Goal: Use online tool/utility: Utilize a website feature to perform a specific function

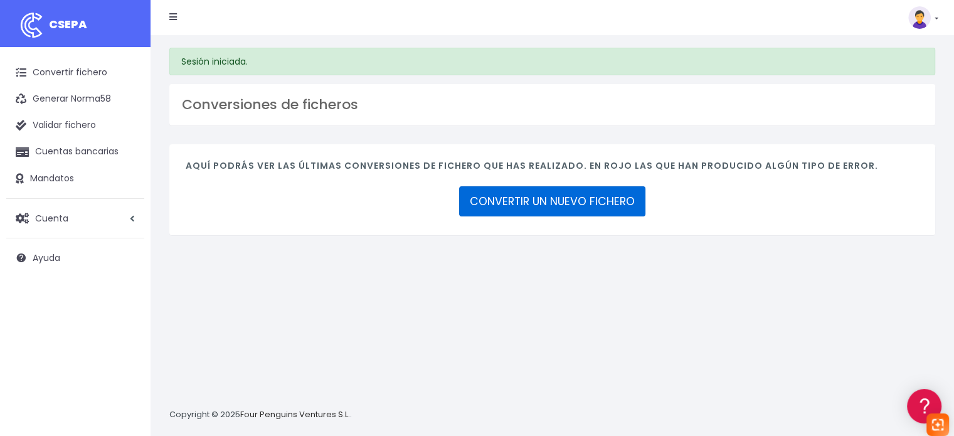
click at [483, 195] on link "CONVERTIR UN NUEVO FICHERO" at bounding box center [552, 201] width 186 height 30
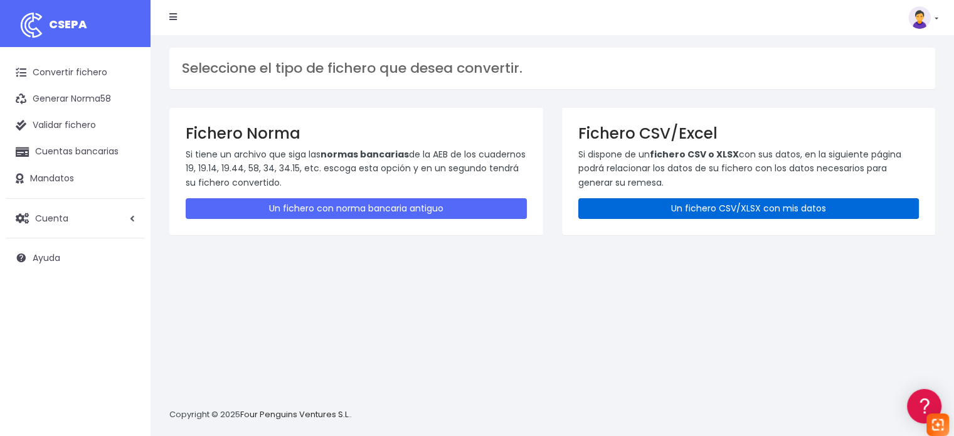
click at [761, 206] on link "Un fichero CSV/XLSX con mis datos" at bounding box center [748, 208] width 341 height 21
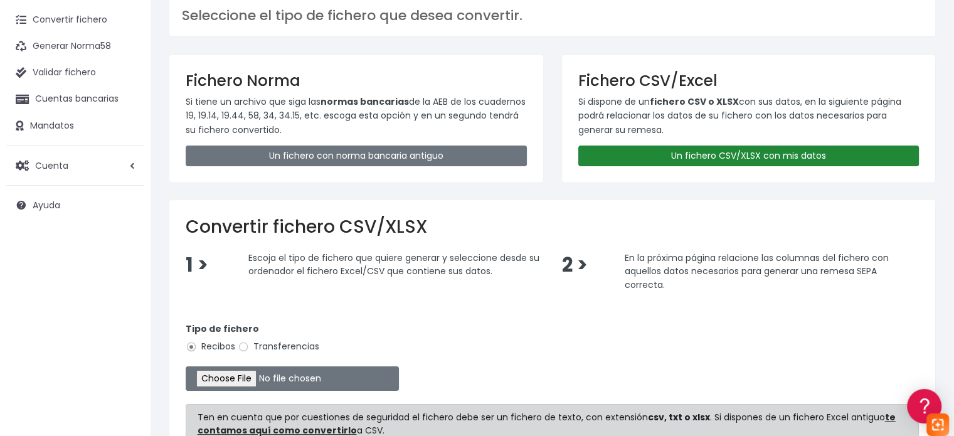
scroll to position [125, 0]
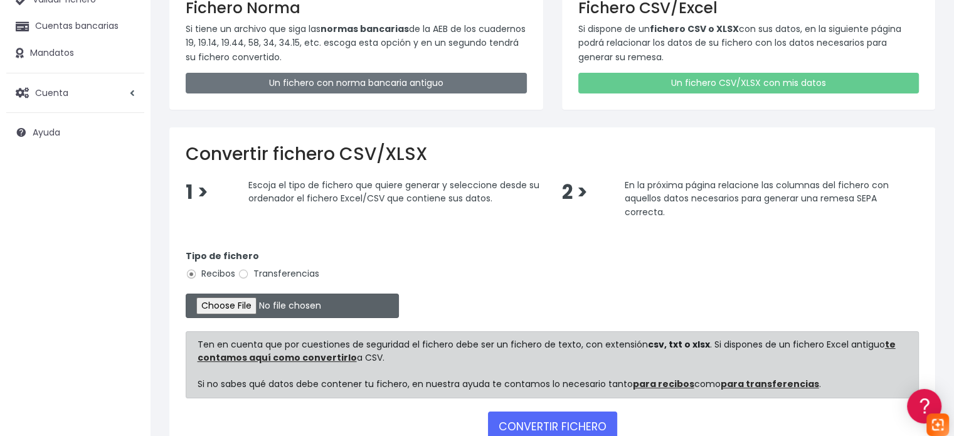
click at [251, 305] on input "file" at bounding box center [292, 306] width 213 height 24
type input "C:\fakepath\remesa gestion 23.09.25.xlsx"
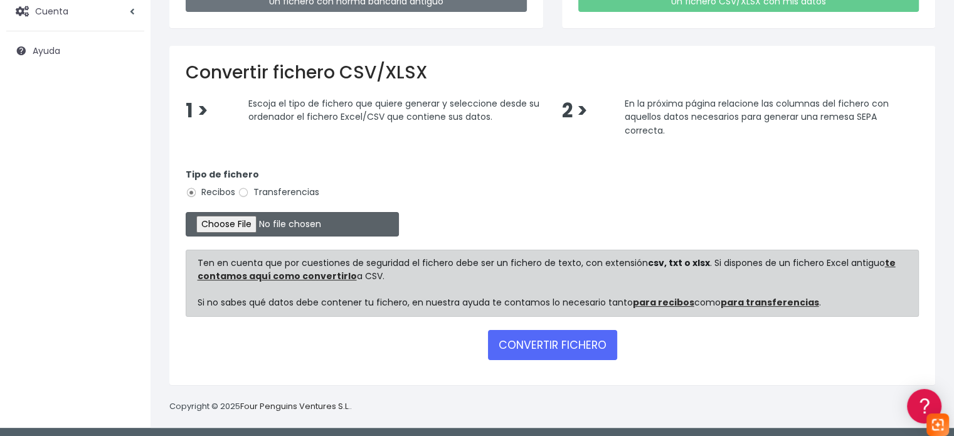
scroll to position [208, 0]
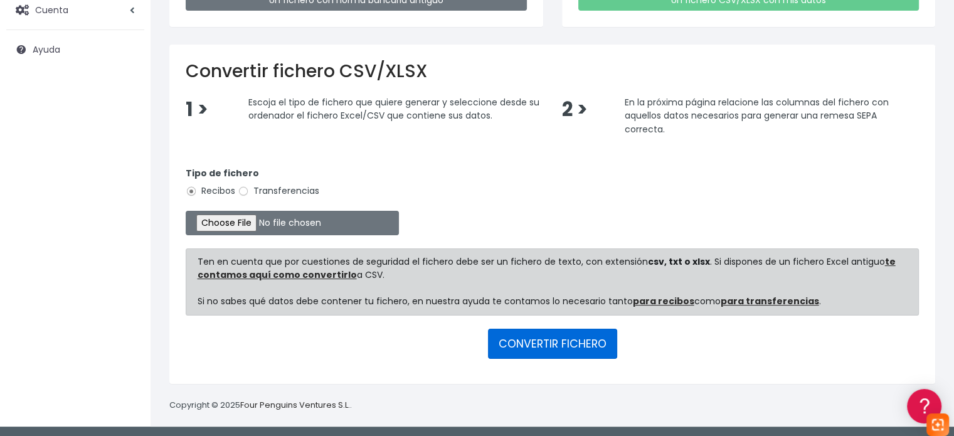
click at [531, 331] on button "CONVERTIR FICHERO" at bounding box center [552, 344] width 129 height 30
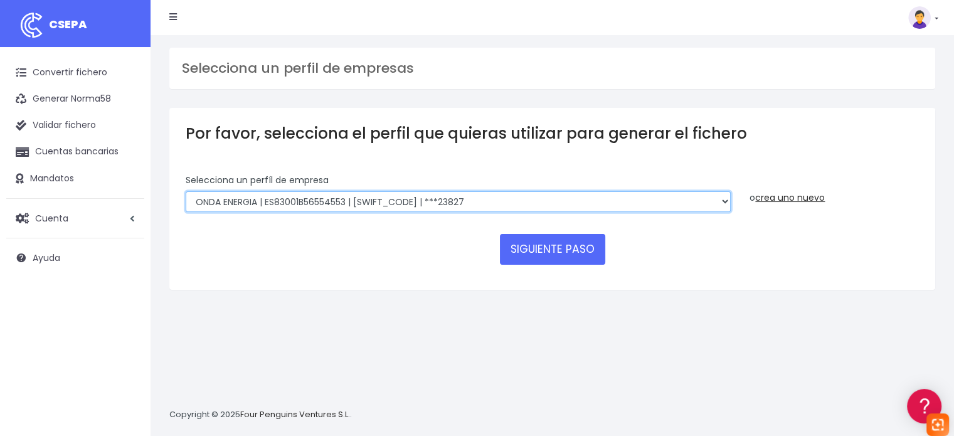
click at [454, 206] on select "ONDA ENERGIA | ES83001B56554553 | CCRIES2AXXX | ***23827 AICAVE | ES18001B19731…" at bounding box center [458, 201] width 545 height 21
select select "2848"
click at [186, 191] on select "ONDA ENERGIA | ES83001B56554553 | CCRIES2AXXX | ***23827 AICAVE | ES18001B19731…" at bounding box center [458, 201] width 545 height 21
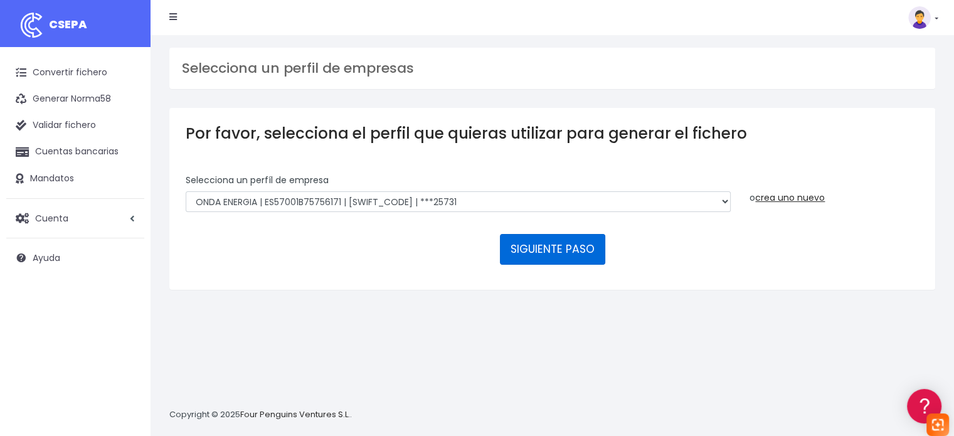
click at [588, 251] on button "SIGUIENTE PASO" at bounding box center [552, 249] width 105 height 30
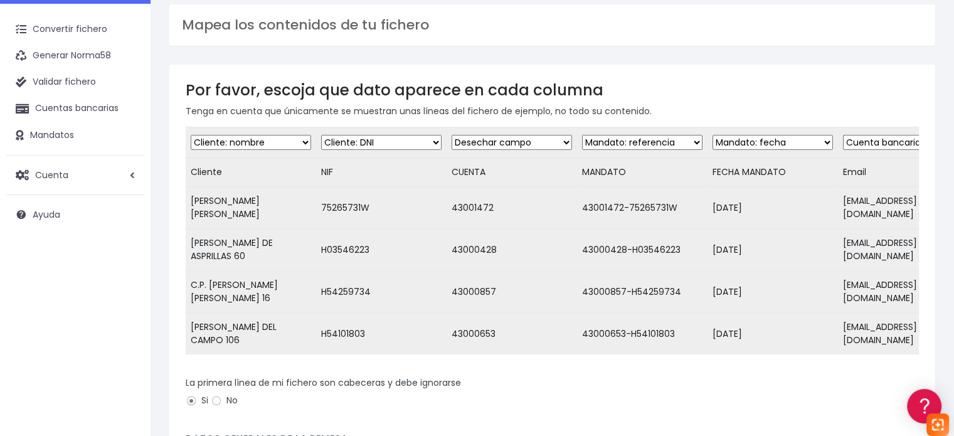
scroll to position [63, 0]
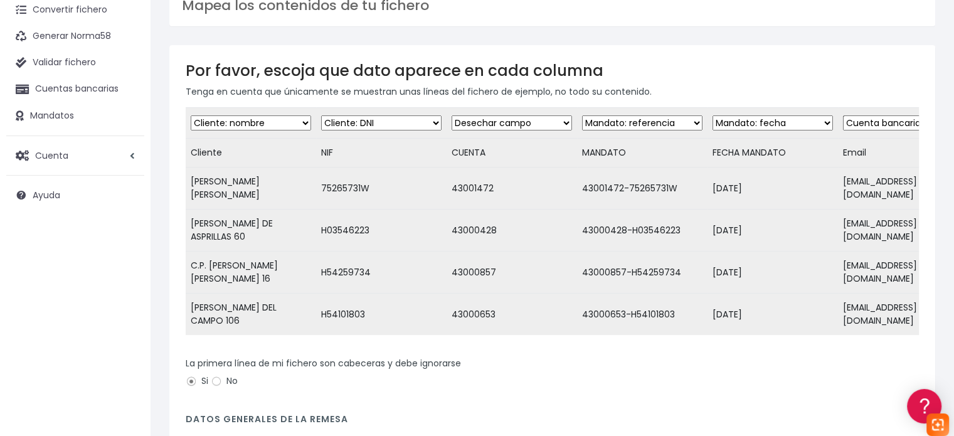
click at [294, 115] on select "Desechar campo Cliente: nombre Cliente: DNI Cliente: Email Cliente: Dirección C…" at bounding box center [251, 122] width 120 height 15
click at [191, 115] on select "Desechar campo Cliente: nombre Cliente: DNI Cliente: Email Cliente: Dirección C…" at bounding box center [251, 122] width 120 height 15
click at [281, 150] on td "Cliente" at bounding box center [251, 153] width 130 height 29
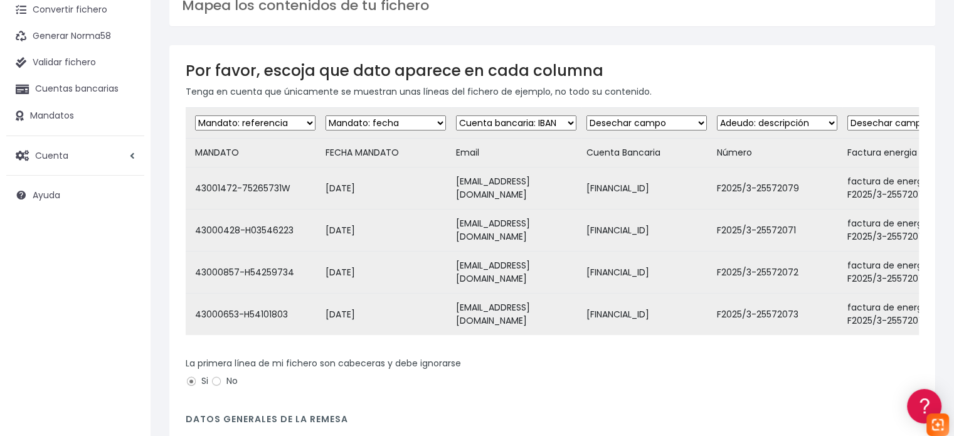
scroll to position [0, 386]
click at [381, 119] on select "Desechar campo Cliente: nombre Cliente: DNI Cliente: Email Cliente: Dirección C…" at bounding box center [386, 122] width 120 height 15
click at [470, 119] on select "Desechar campo Cliente: nombre Cliente: DNI Cliente: Email Cliente: Dirección C…" at bounding box center [517, 122] width 120 height 15
select select "dismiss"
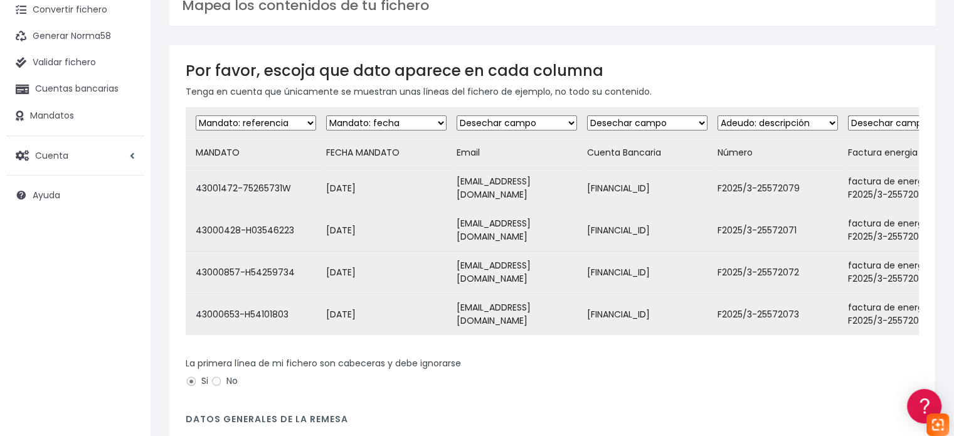
click at [457, 115] on select "Desechar campo Cliente: nombre Cliente: DNI Cliente: Email Cliente: Dirección C…" at bounding box center [517, 122] width 120 height 15
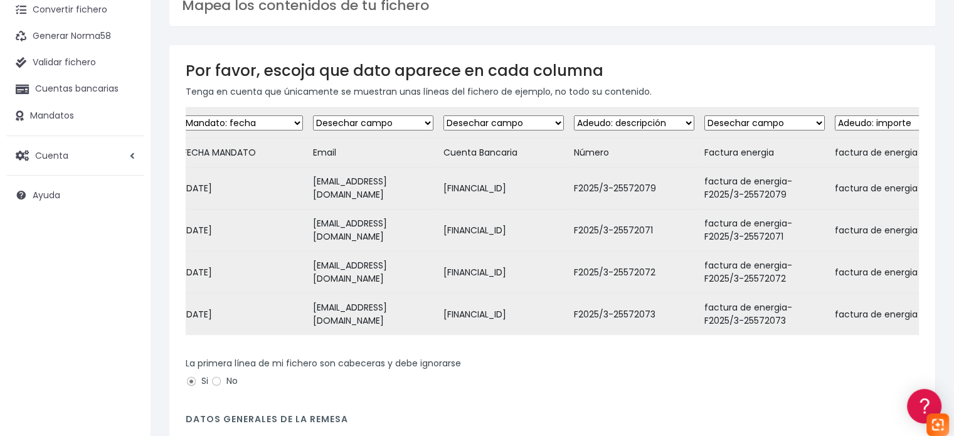
scroll to position [0, 543]
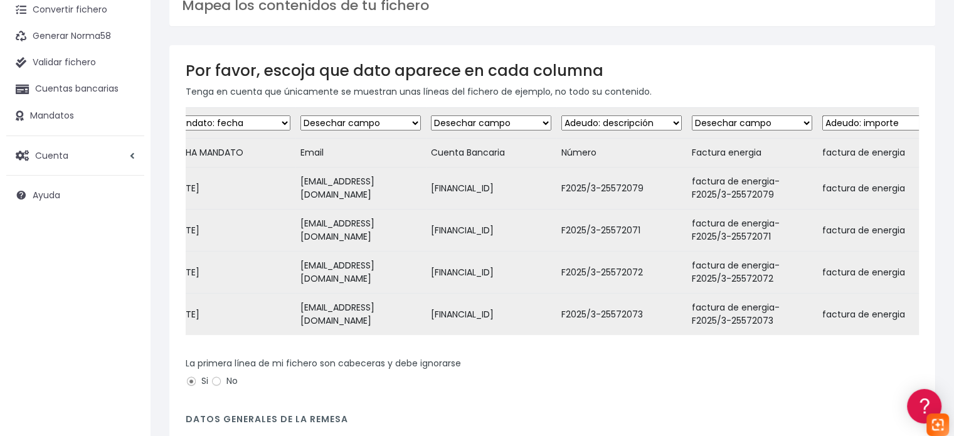
click at [524, 127] on select "Desechar campo Cliente: nombre Cliente: DNI Cliente: Email Cliente: Dirección C…" at bounding box center [491, 122] width 120 height 15
select select "iban"
click at [436, 115] on select "Desechar campo Cliente: nombre Cliente: DNI Cliente: Email Cliente: Dirección C…" at bounding box center [491, 122] width 120 height 15
drag, startPoint x: 610, startPoint y: 354, endPoint x: 640, endPoint y: 354, distance: 29.5
click at [640, 354] on form "Desechar campo Cliente: nombre Cliente: DNI Cliente: Email Cliente: Dirección C…" at bounding box center [552, 328] width 733 height 443
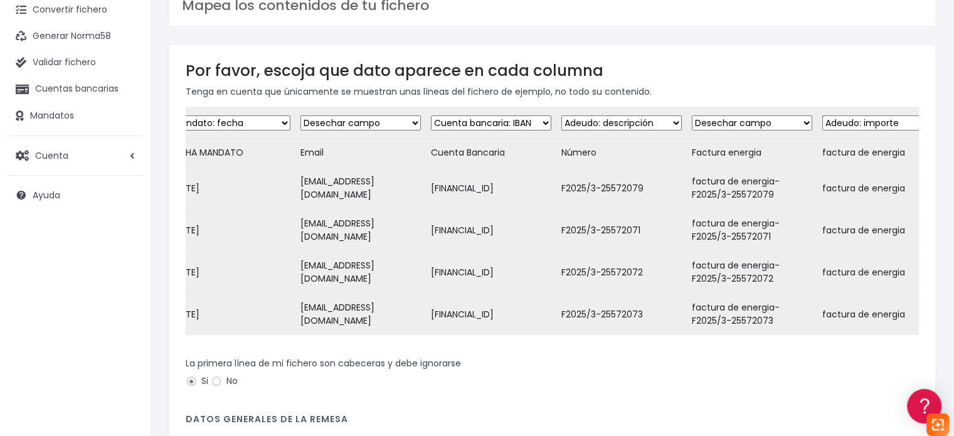
drag, startPoint x: 642, startPoint y: 355, endPoint x: 650, endPoint y: 356, distance: 7.6
click at [650, 356] on form "Desechar campo Cliente: nombre Cliente: DNI Cliente: Email Cliente: Dirección C…" at bounding box center [552, 328] width 733 height 443
click at [652, 356] on form "Desechar campo Cliente: nombre Cliente: DNI Cliente: Email Cliente: Dirección C…" at bounding box center [552, 328] width 733 height 443
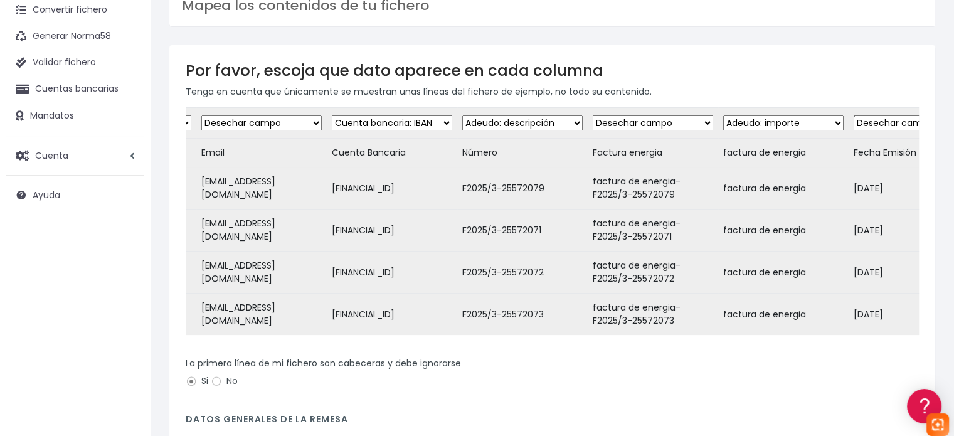
scroll to position [0, 650]
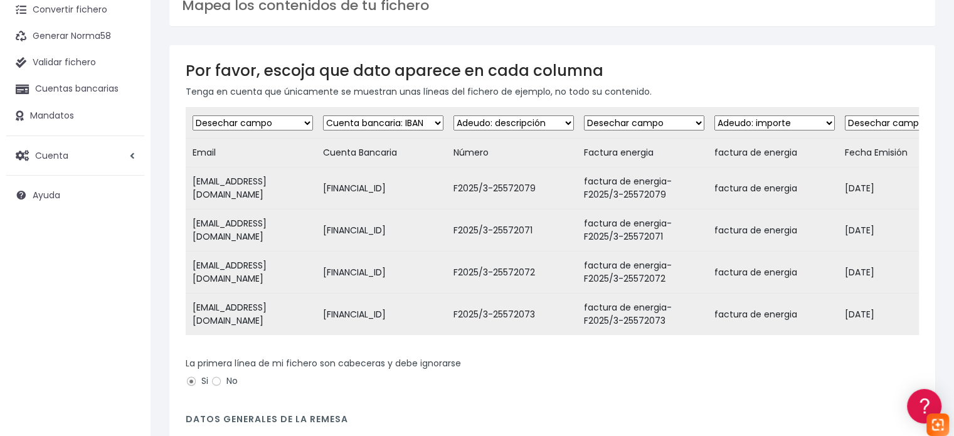
click at [506, 99] on div "Por favor, escoja que dato aparece en cada columna Tenga en cuenta que únicamen…" at bounding box center [552, 305] width 766 height 521
click at [526, 120] on select "Desechar campo Cliente: nombre Cliente: DNI Cliente: Email Cliente: Dirección C…" at bounding box center [513, 122] width 120 height 15
select select "dismiss"
click at [461, 115] on select "Desechar campo Cliente: nombre Cliente: DNI Cliente: Email Cliente: Dirección C…" at bounding box center [513, 122] width 120 height 15
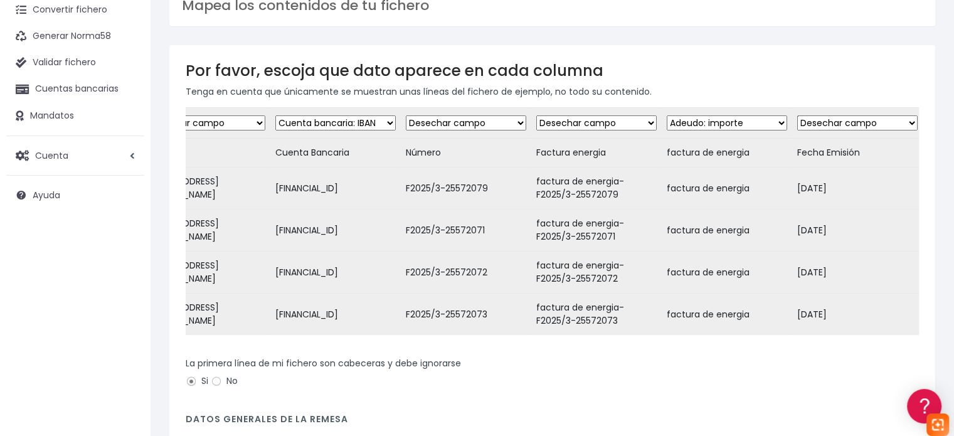
scroll to position [0, 709]
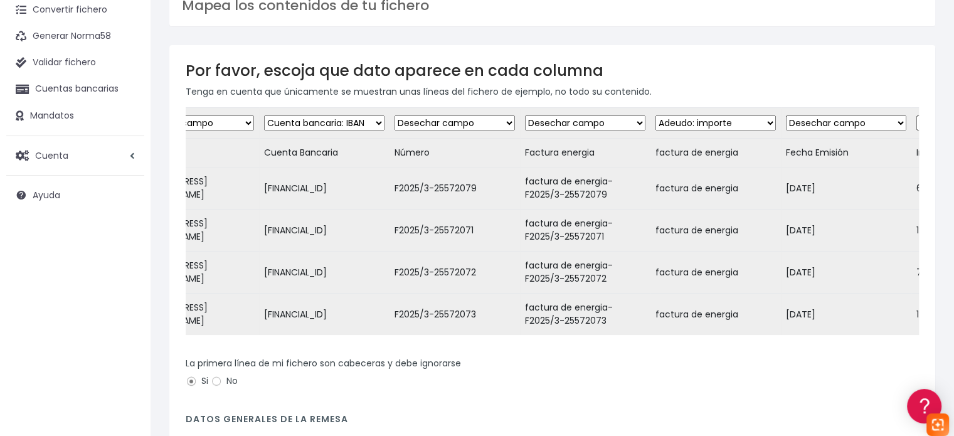
click at [581, 123] on select "Desechar campo Cliente: nombre Cliente: DNI Cliente: Email Cliente: Dirección C…" at bounding box center [585, 122] width 120 height 15
select select "description"
click at [532, 115] on select "Desechar campo Cliente: nombre Cliente: DNI Cliente: Email Cliente: Dirección C…" at bounding box center [585, 122] width 120 height 15
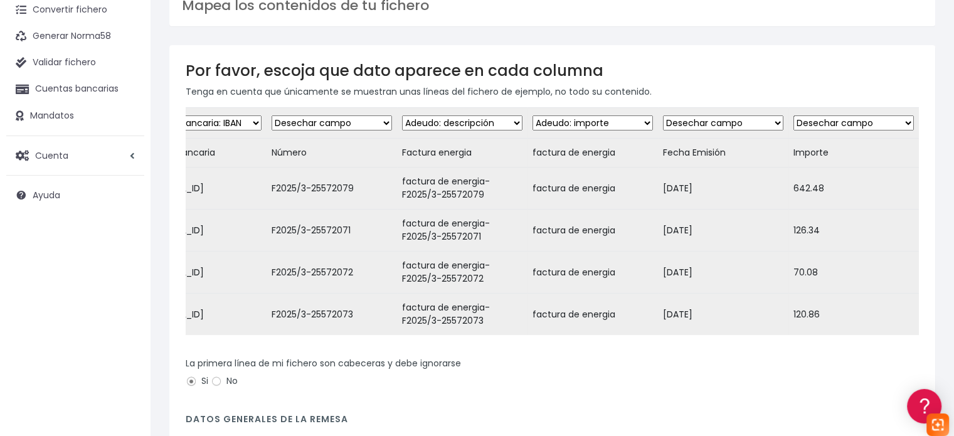
scroll to position [0, 847]
click at [590, 124] on select "Desechar campo Cliente: nombre Cliente: DNI Cliente: Email Cliente: Dirección C…" at bounding box center [592, 122] width 120 height 15
select select "dismiss"
click at [532, 115] on select "Desechar campo Cliente: nombre Cliente: DNI Cliente: Email Cliente: Dirección C…" at bounding box center [592, 122] width 120 height 15
click at [714, 129] on td "Desechar campo Cliente: nombre Cliente: DNI Cliente: Email Cliente: Dirección C…" at bounding box center [723, 123] width 130 height 31
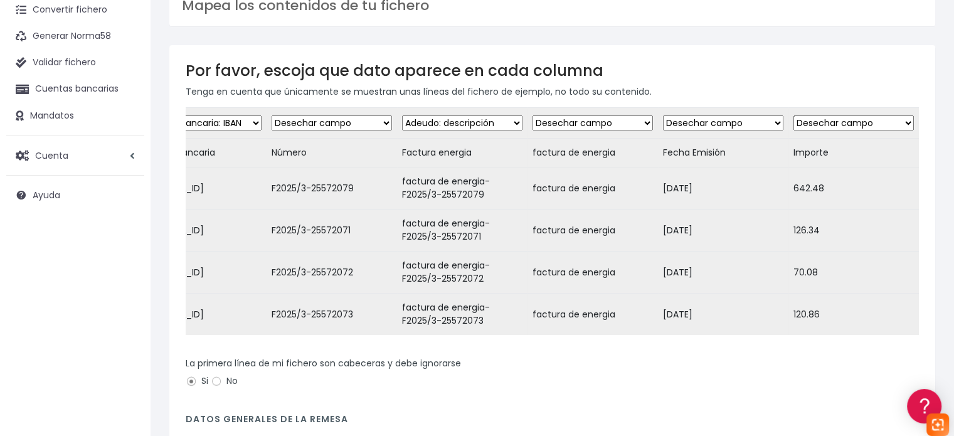
click at [716, 125] on select "Desechar campo Cliente: nombre Cliente: DNI Cliente: Email Cliente: Dirección C…" at bounding box center [723, 122] width 120 height 15
click at [816, 125] on select "Desechar campo Cliente: nombre Cliente: DNI Cliente: Email Cliente: Dirección C…" at bounding box center [853, 122] width 120 height 15
select select "amount"
click at [793, 115] on select "Desechar campo Cliente: nombre Cliente: DNI Cliente: Email Cliente: Dirección C…" at bounding box center [853, 122] width 120 height 15
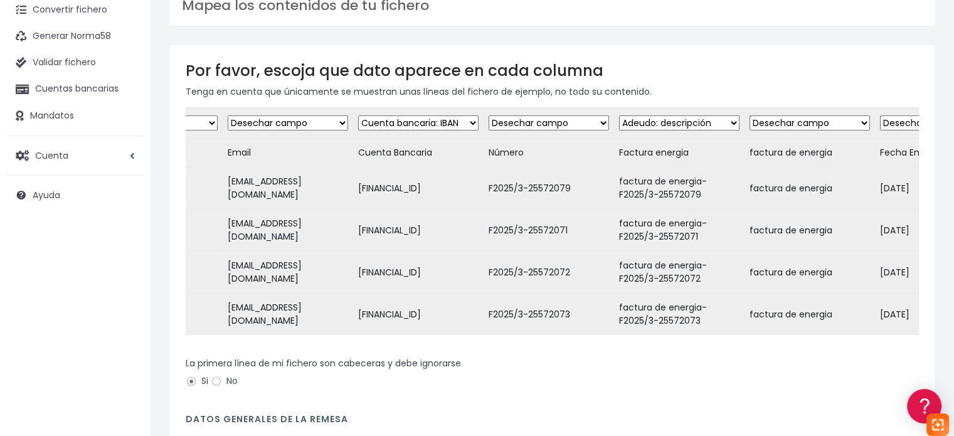
scroll to position [0, 560]
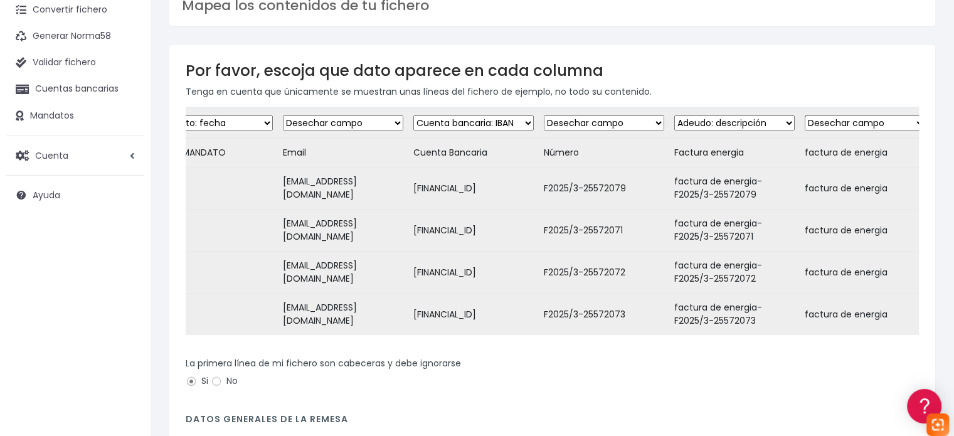
click at [622, 385] on div "La primera línea de mi fichero son cabeceras y debe ignorarse Si No" at bounding box center [552, 374] width 733 height 35
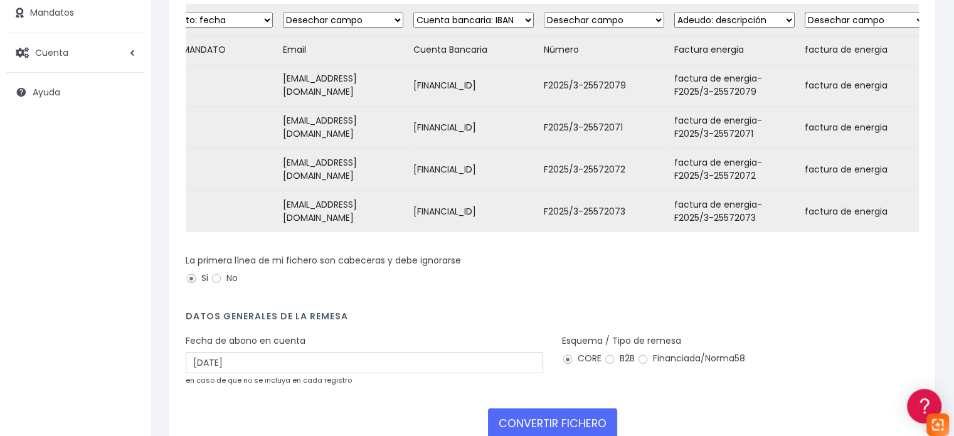
scroll to position [188, 0]
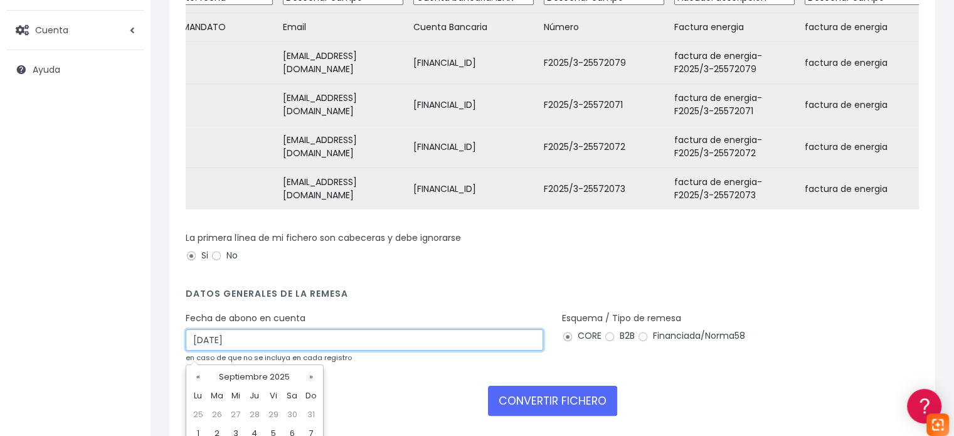
click at [251, 347] on input "[DATE]" at bounding box center [364, 339] width 357 height 21
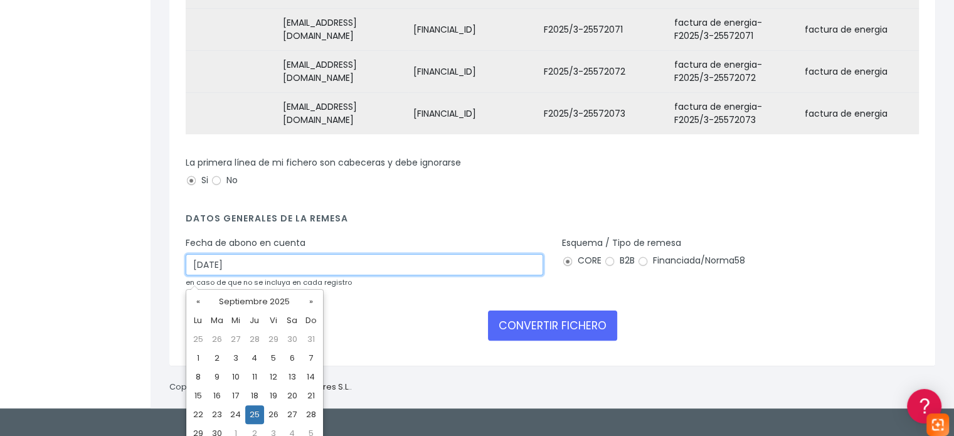
scroll to position [273, 0]
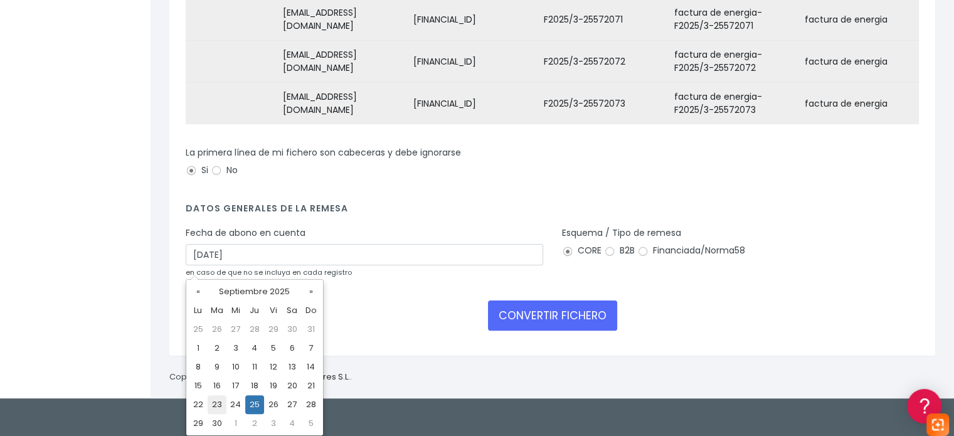
click at [214, 403] on td "23" at bounding box center [217, 404] width 19 height 19
type input "23/09/2025"
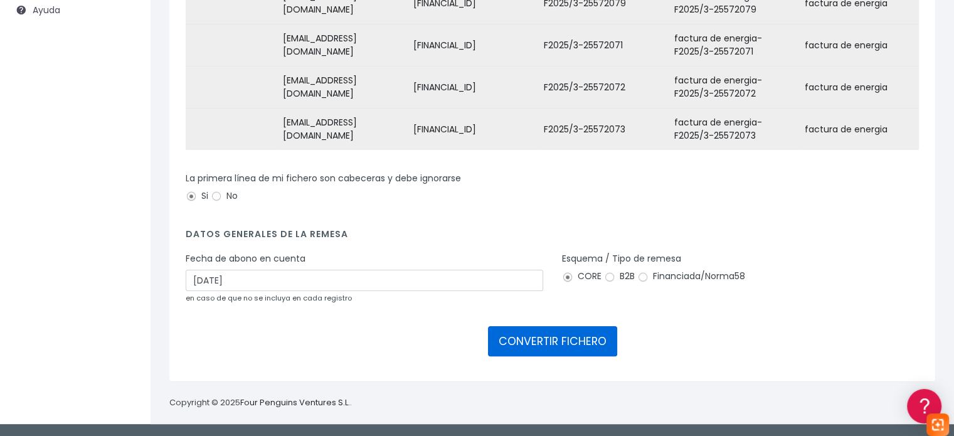
click at [541, 346] on button "CONVERTIR FICHERO" at bounding box center [552, 341] width 129 height 30
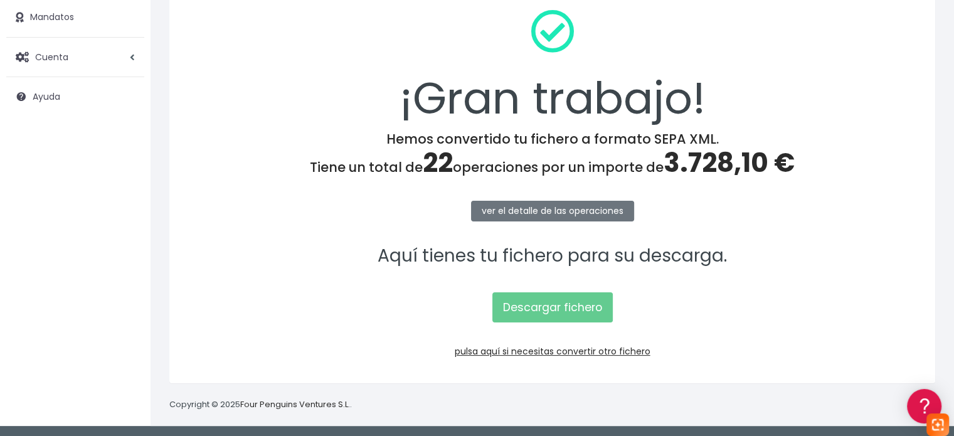
scroll to position [162, 0]
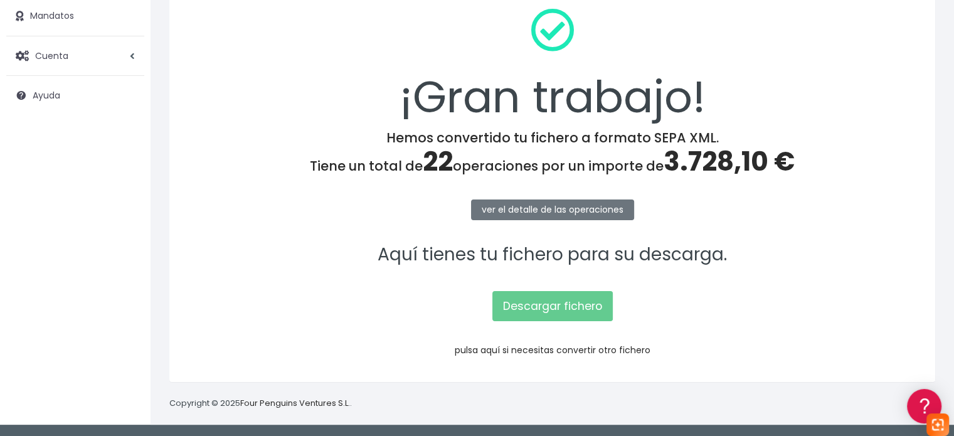
click at [484, 351] on link "pulsa aquí si necesitas convertir otro fichero" at bounding box center [553, 350] width 196 height 13
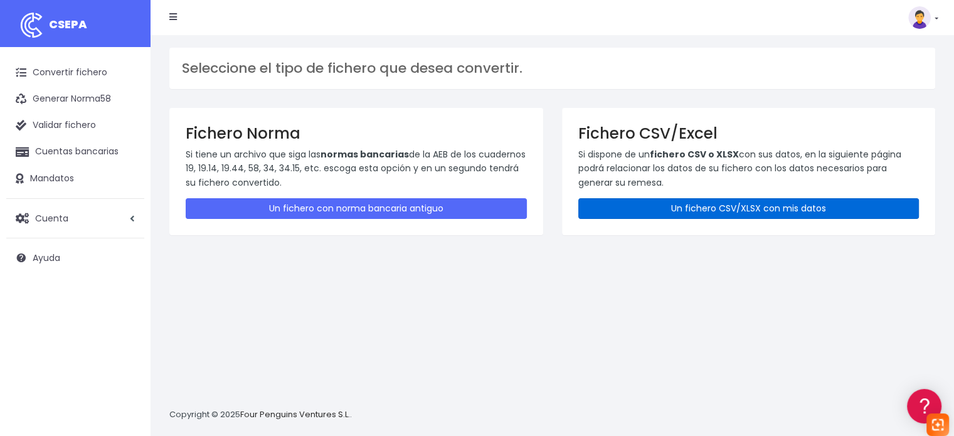
click at [648, 210] on link "Un fichero CSV/XLSX con mis datos" at bounding box center [748, 208] width 341 height 21
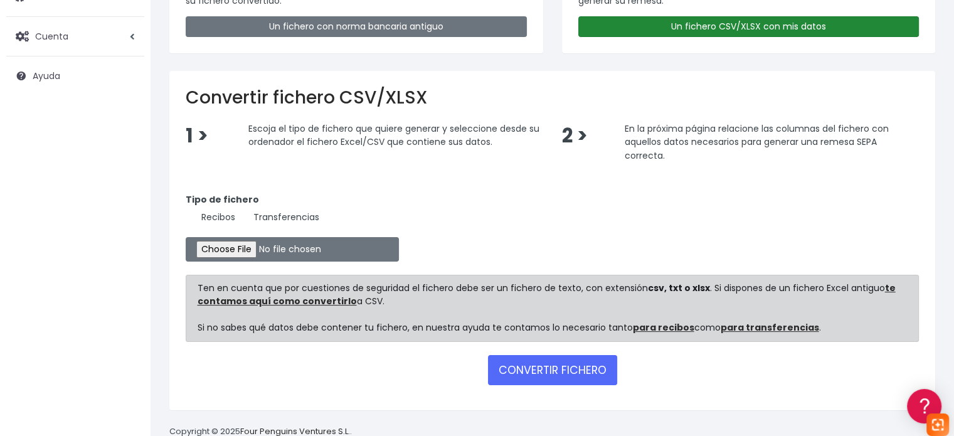
scroll to position [188, 0]
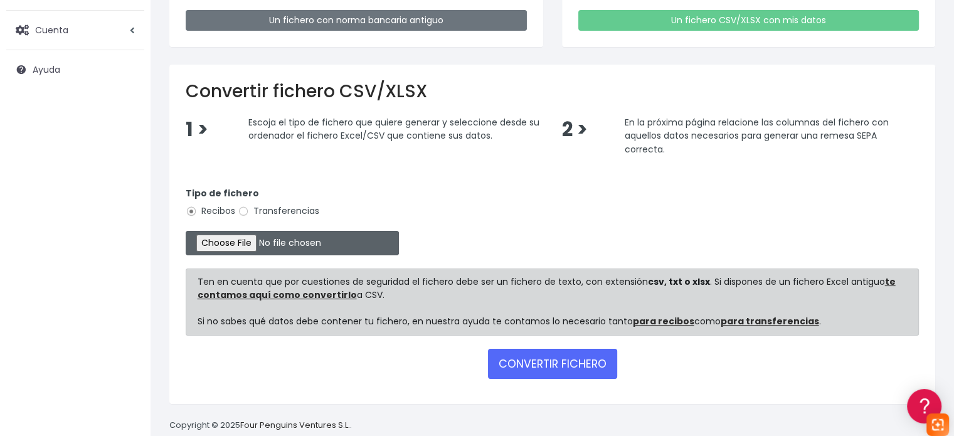
click at [244, 248] on input "file" at bounding box center [292, 243] width 213 height 24
type input "C:\fakepath\remesa cristobal gestion 23.09.25.xlsx"
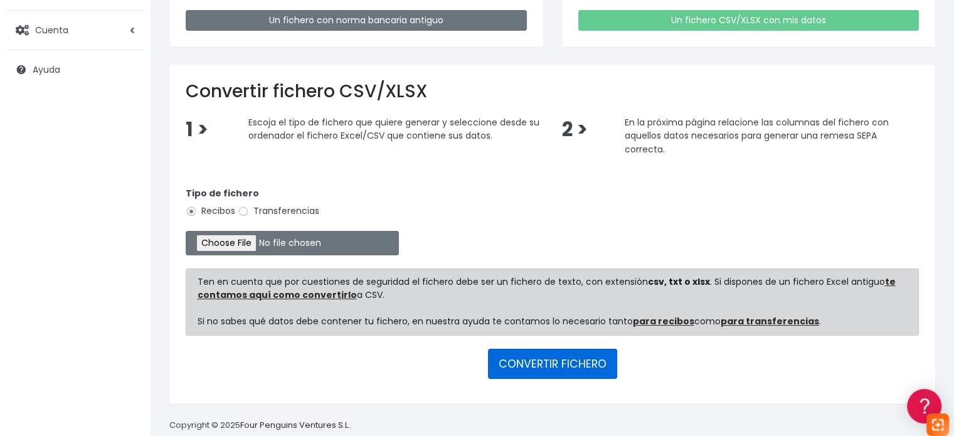
click at [591, 366] on button "CONVERTIR FICHERO" at bounding box center [552, 364] width 129 height 30
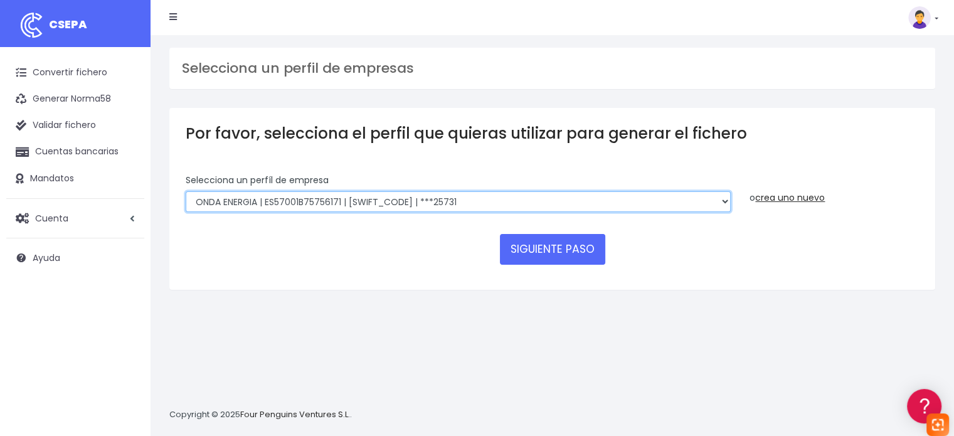
click at [454, 208] on select "ONDA ENERGIA | ES83001B56554553 | [SWIFT_CODE] | ***23827 AICAVE | ES18001B1973…" at bounding box center [458, 201] width 545 height 21
click at [186, 191] on select "ONDA ENERGIA | ES83001B56554553 | [SWIFT_CODE] | ***23827 AICAVE | ES18001B1973…" at bounding box center [458, 201] width 545 height 21
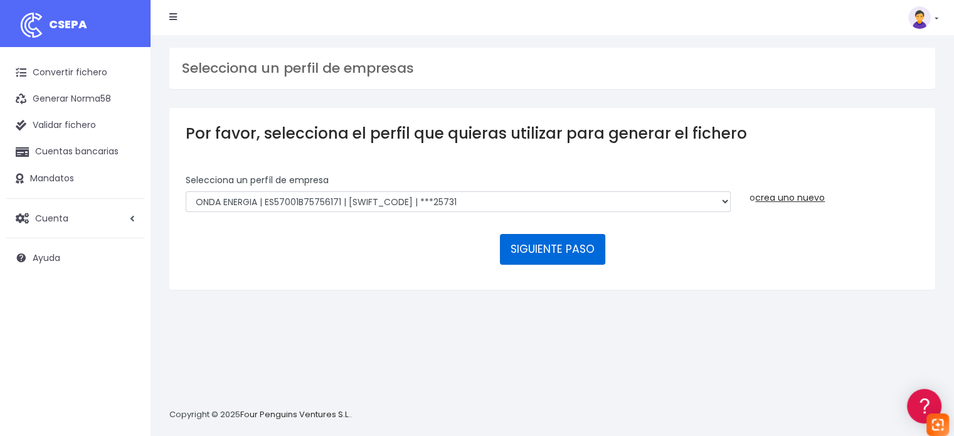
click at [530, 240] on button "SIGUIENTE PASO" at bounding box center [552, 249] width 105 height 30
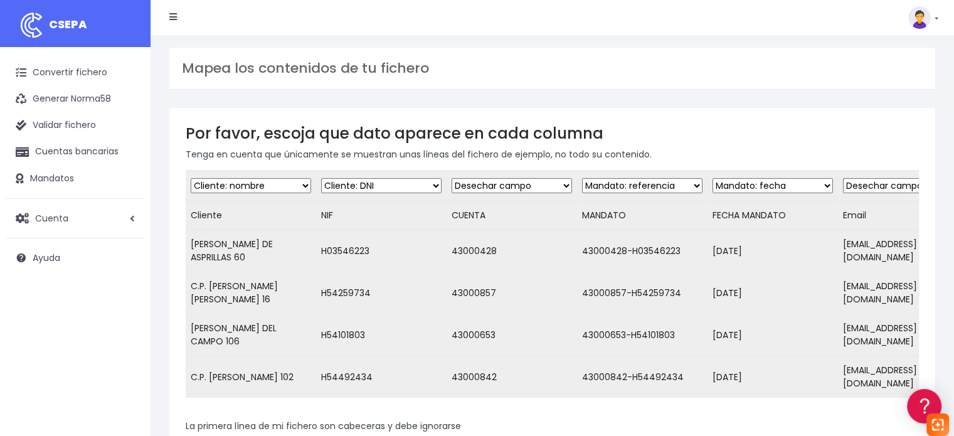
click at [406, 187] on select "Desechar campo Cliente: nombre Cliente: DNI Cliente: Email Cliente: Dirección C…" at bounding box center [381, 185] width 120 height 15
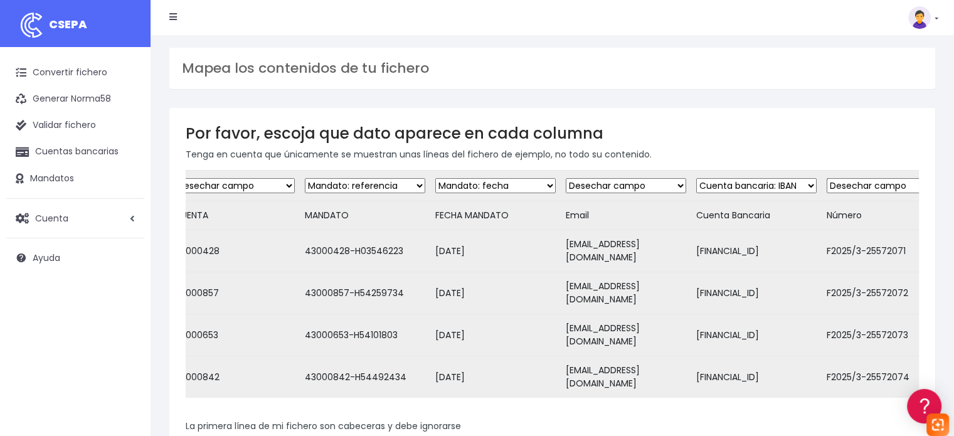
scroll to position [0, 328]
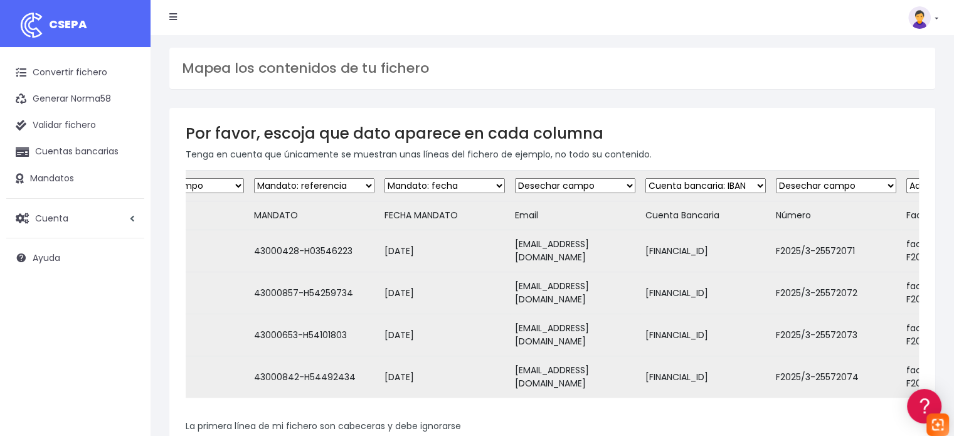
click at [467, 181] on select "Desechar campo Cliente: nombre Cliente: DNI Cliente: Email Cliente: Dirección C…" at bounding box center [444, 185] width 120 height 15
click at [579, 65] on h3 "Mapea los contenidos de tu fichero" at bounding box center [552, 68] width 741 height 16
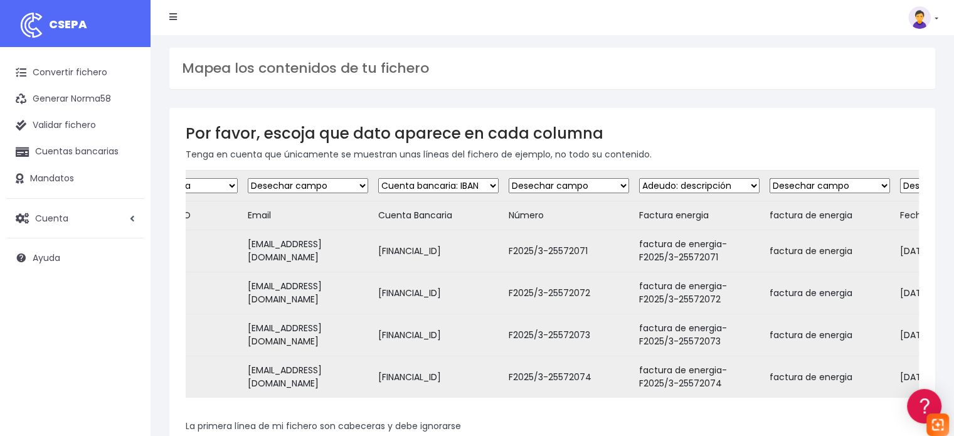
scroll to position [0, 588]
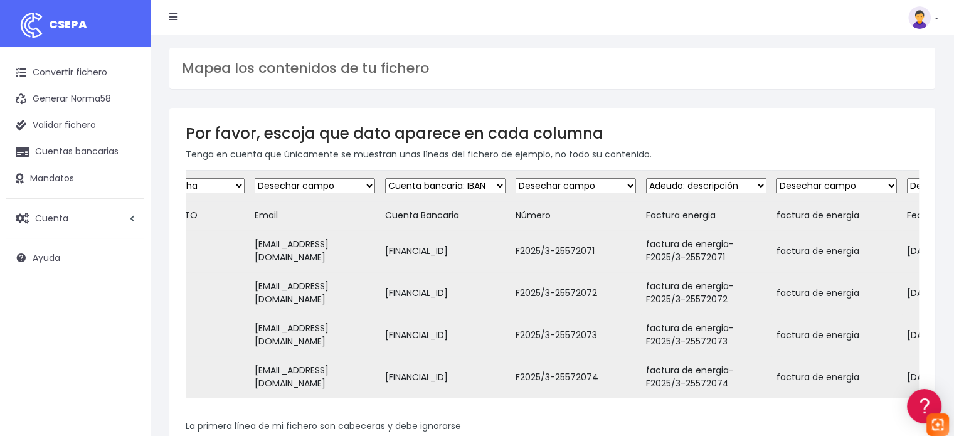
click at [581, 183] on select "Desechar campo Cliente: nombre Cliente: DNI Cliente: Email Cliente: Dirección C…" at bounding box center [576, 185] width 120 height 15
click at [521, 178] on select "Desechar campo Cliente: nombre Cliente: DNI Cliente: Email Cliente: Dirección C…" at bounding box center [576, 185] width 120 height 15
click at [595, 190] on select "Desechar campo Cliente: nombre Cliente: DNI Cliente: Email Cliente: Dirección C…" at bounding box center [576, 185] width 120 height 15
select select "customer_reference"
click at [521, 178] on select "Desechar campo Cliente: nombre Cliente: DNI Cliente: Email Cliente: Dirección C…" at bounding box center [576, 185] width 120 height 15
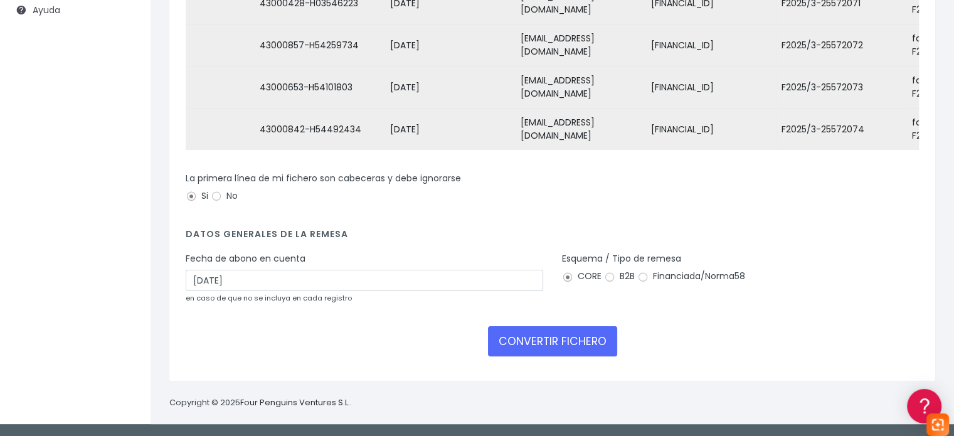
scroll to position [255, 0]
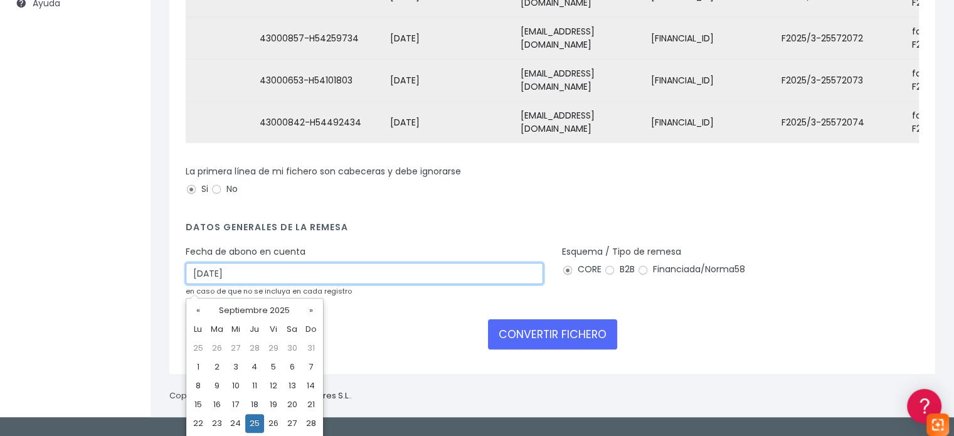
click at [307, 278] on input "25/09/2025" at bounding box center [364, 273] width 357 height 21
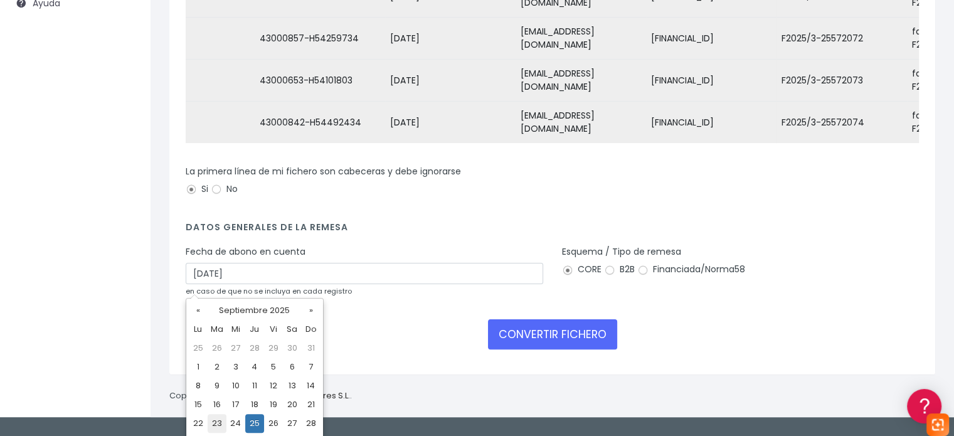
click at [218, 425] on td "23" at bounding box center [217, 423] width 19 height 19
type input "23/09/2025"
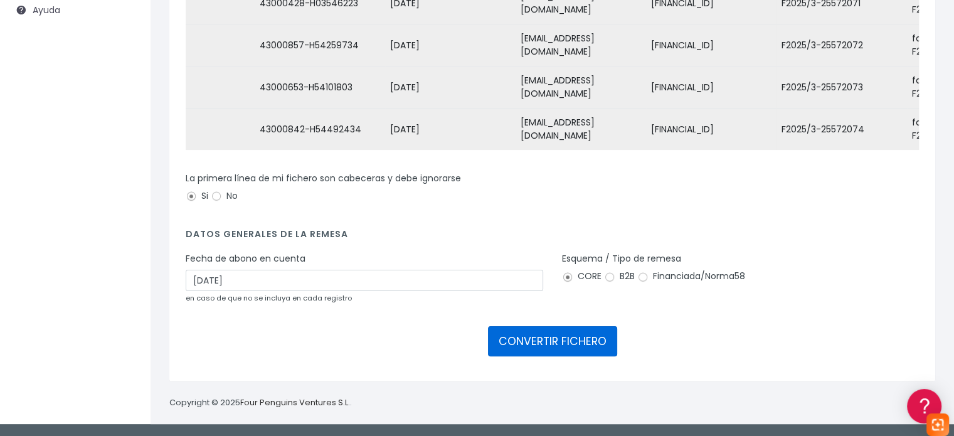
drag, startPoint x: 536, startPoint y: 337, endPoint x: 536, endPoint y: 346, distance: 8.8
click at [536, 338] on button "CONVERTIR FICHERO" at bounding box center [552, 341] width 129 height 30
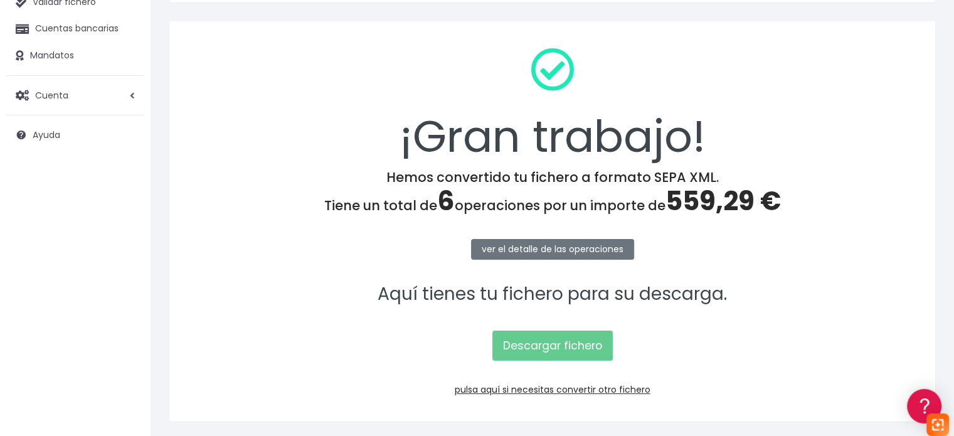
scroll to position [125, 0]
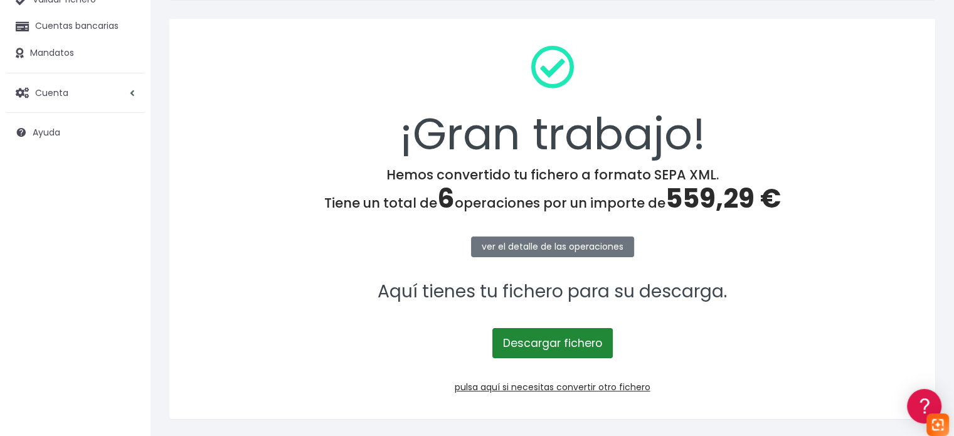
click at [597, 341] on link "Descargar fichero" at bounding box center [552, 343] width 120 height 30
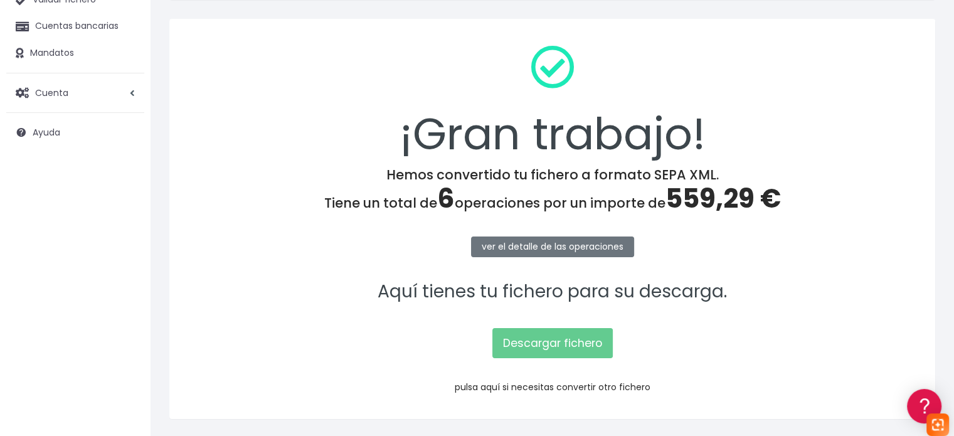
click at [552, 386] on link "pulsa aquí si necesitas convertir otro fichero" at bounding box center [553, 387] width 196 height 13
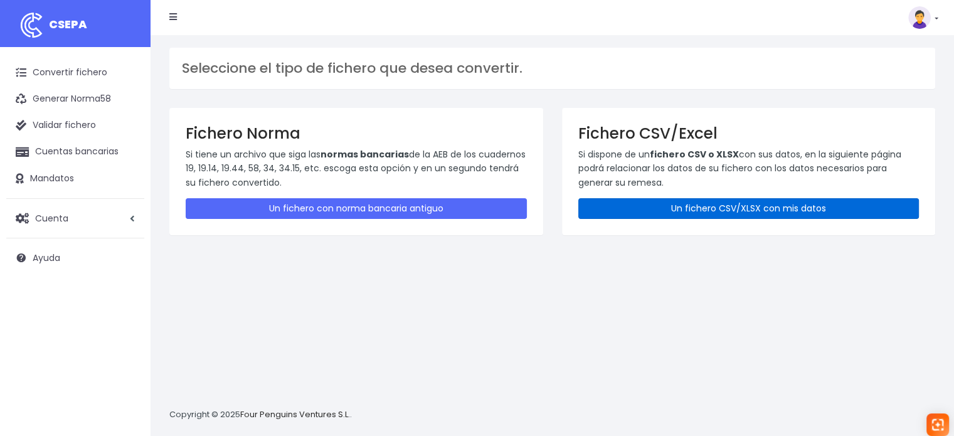
click at [638, 214] on link "Un fichero CSV/XLSX con mis datos" at bounding box center [748, 208] width 341 height 21
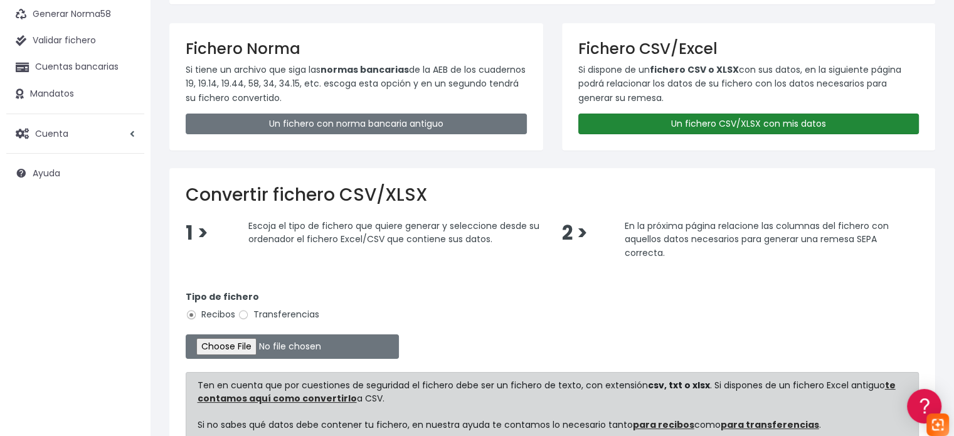
scroll to position [188, 0]
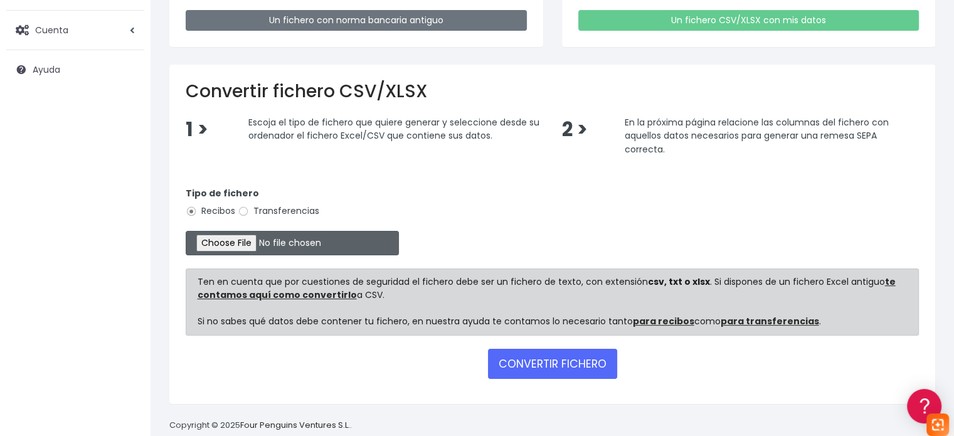
click at [233, 231] on input "file" at bounding box center [292, 243] width 213 height 24
type input "C:\fakepath\remesa gestion 23.09.25.xlsx"
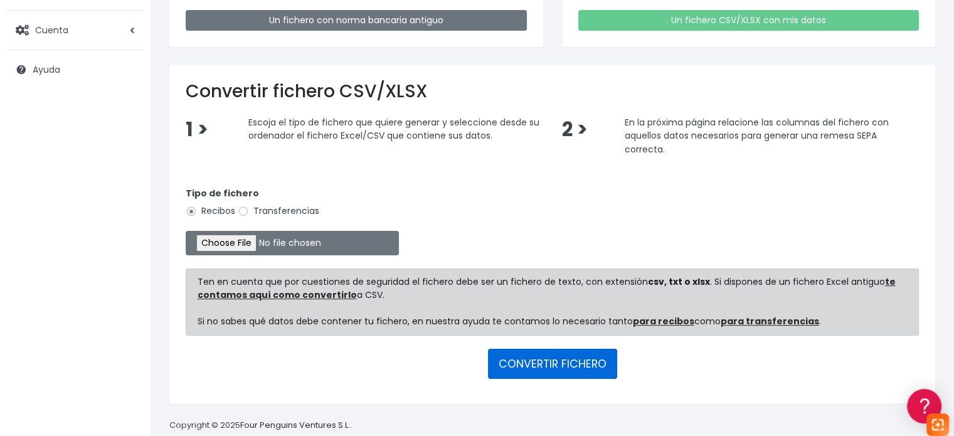
click at [571, 364] on button "CONVERTIR FICHERO" at bounding box center [552, 364] width 129 height 30
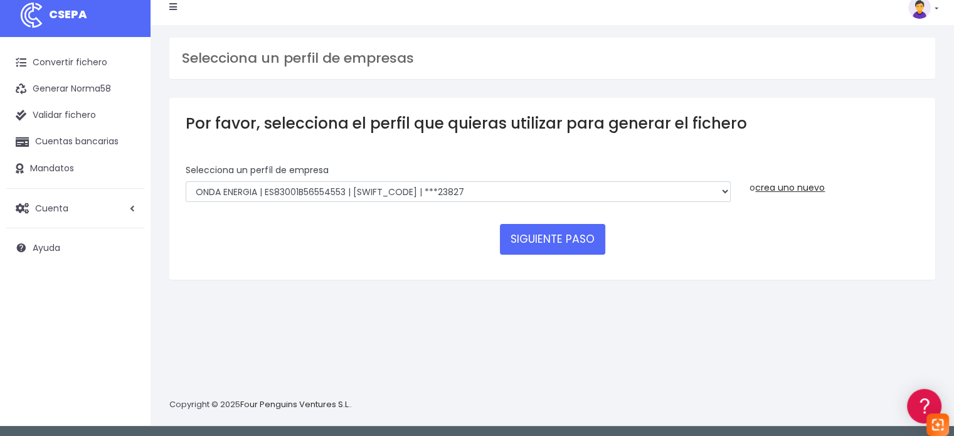
scroll to position [12, 0]
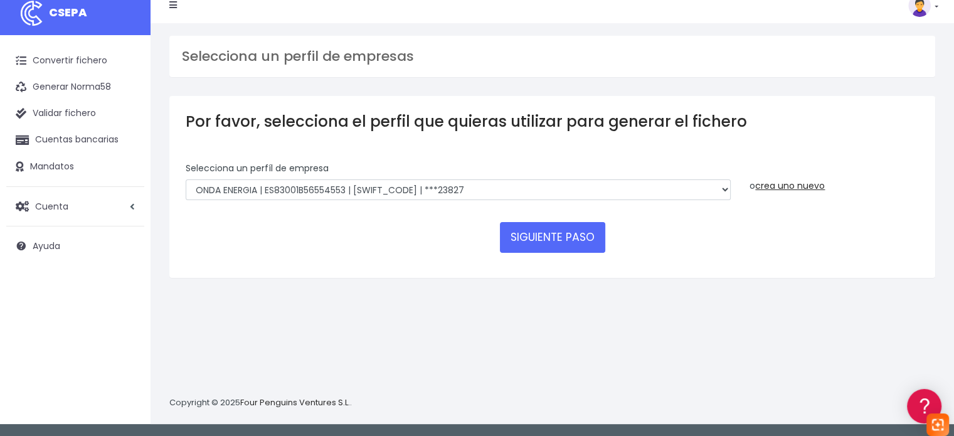
click at [455, 170] on div "Selecciona un perfíl de empresa ONDA ENERGIA | ES83001B56554553 | [SWIFT_CODE] …" at bounding box center [458, 181] width 545 height 39
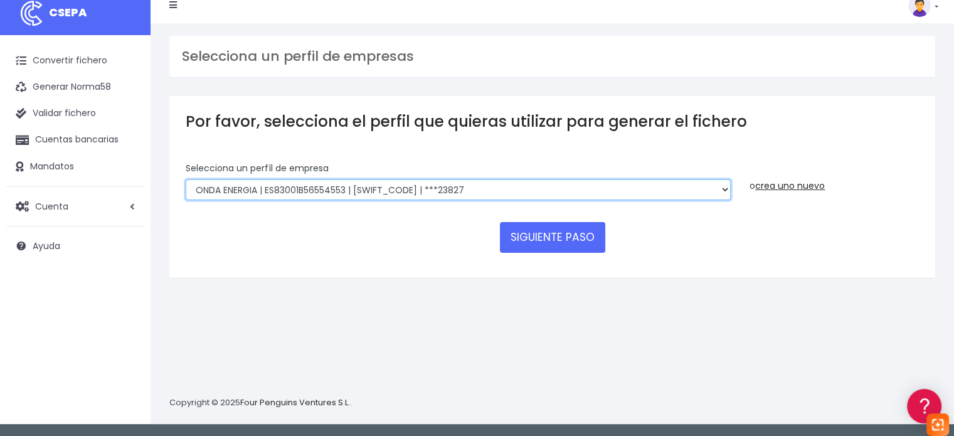
click at [469, 188] on select "ONDA ENERGIA | ES83001B56554553 | [SWIFT_CODE] | ***23827 AICAVE | ES18001B1973…" at bounding box center [458, 189] width 545 height 21
select select "2848"
click at [186, 179] on select "ONDA ENERGIA | ES83001B56554553 | CCRIES2AXXX | ***23827 AICAVE | ES18001B19731…" at bounding box center [458, 189] width 545 height 21
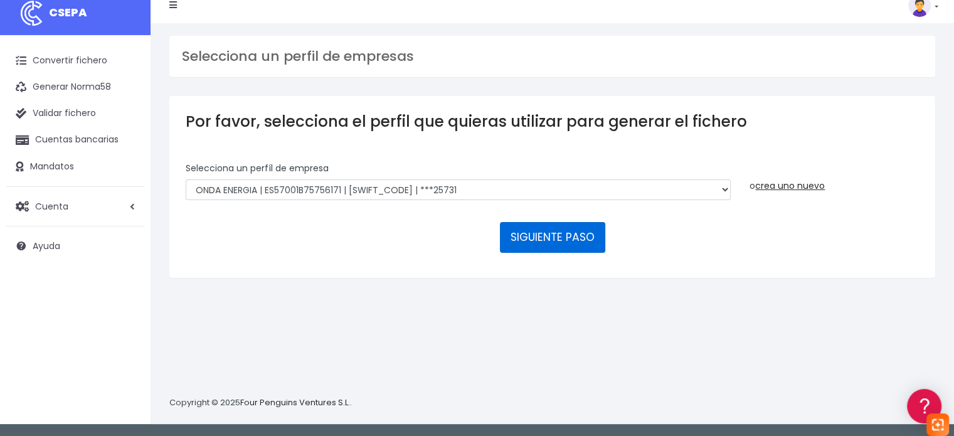
click at [522, 226] on button "SIGUIENTE PASO" at bounding box center [552, 237] width 105 height 30
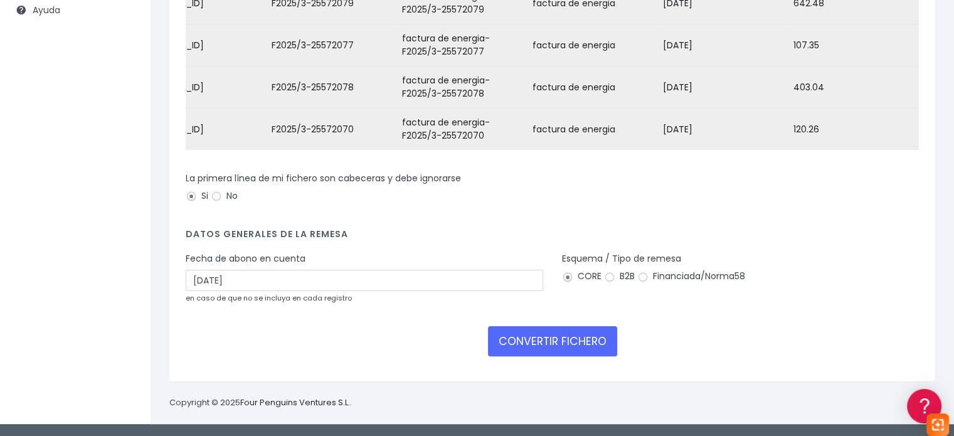
scroll to position [255, 0]
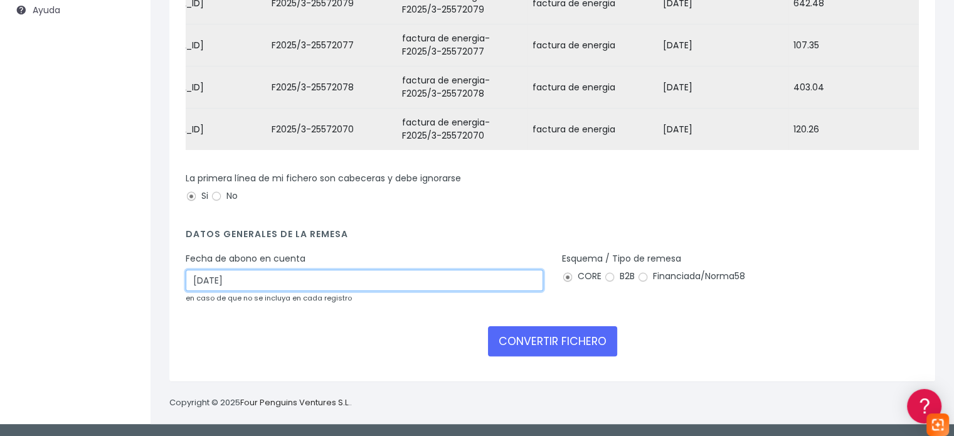
click at [286, 289] on input "25/09/2025" at bounding box center [364, 280] width 357 height 21
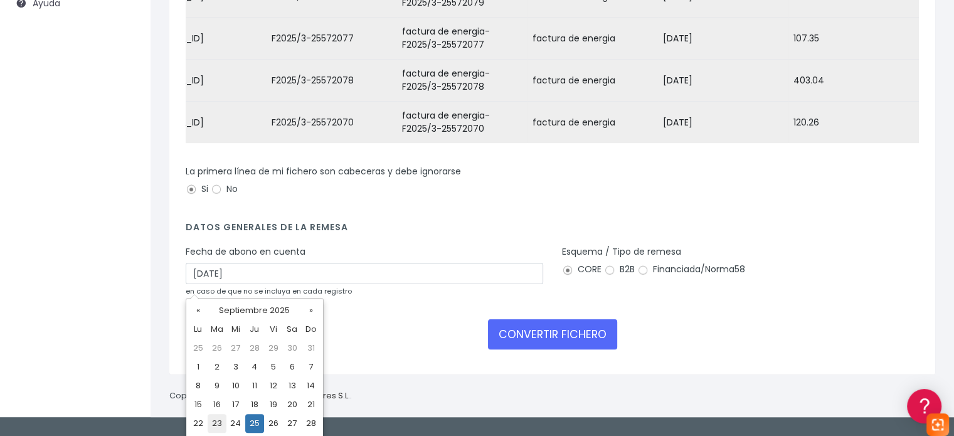
click at [224, 423] on td "23" at bounding box center [217, 423] width 19 height 19
type input "23/09/2025"
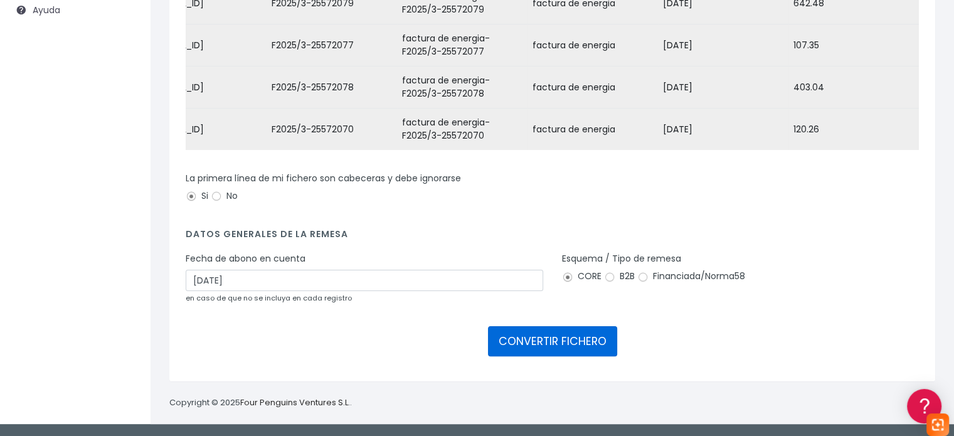
click at [558, 351] on button "CONVERTIR FICHERO" at bounding box center [552, 341] width 129 height 30
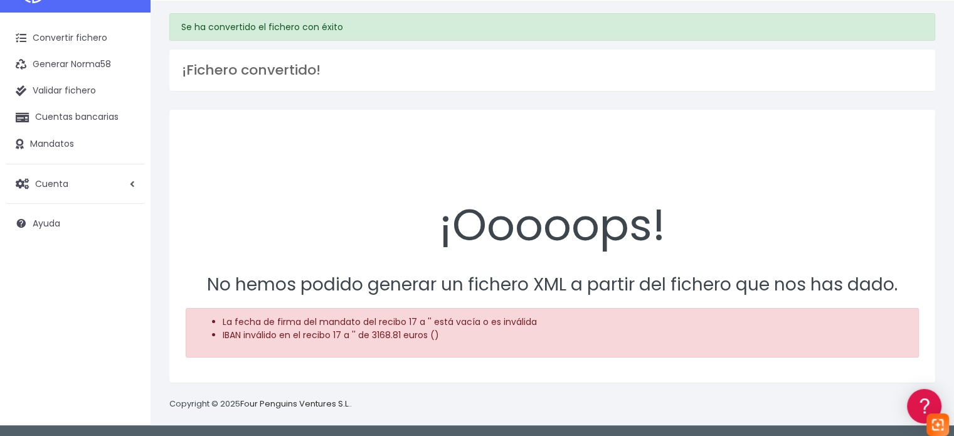
scroll to position [35, 0]
click at [384, 344] on div "La fecha de firma del mandato del recibo 17 a '' está vacía o es inválida IBAN …" at bounding box center [552, 332] width 733 height 50
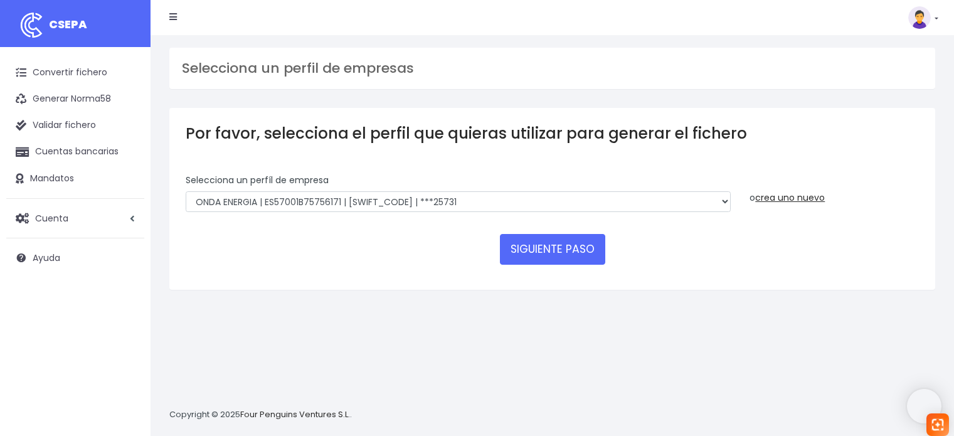
select select "2848"
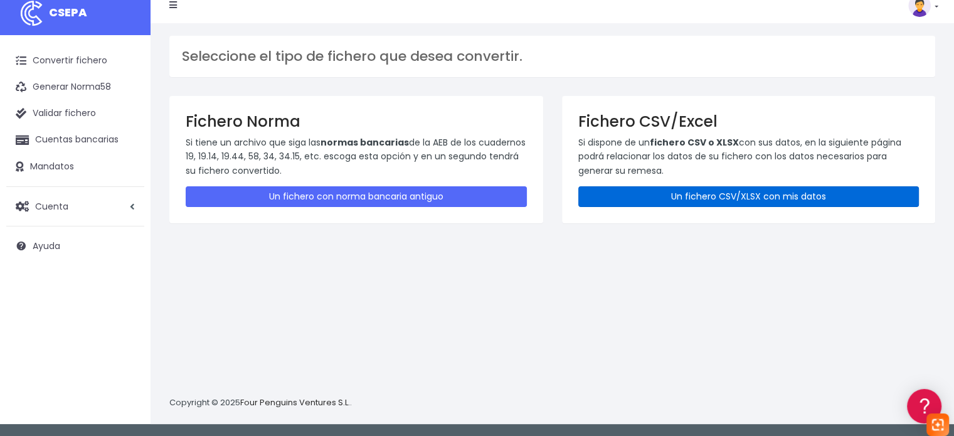
click at [707, 194] on link "Un fichero CSV/XLSX con mis datos" at bounding box center [748, 196] width 341 height 21
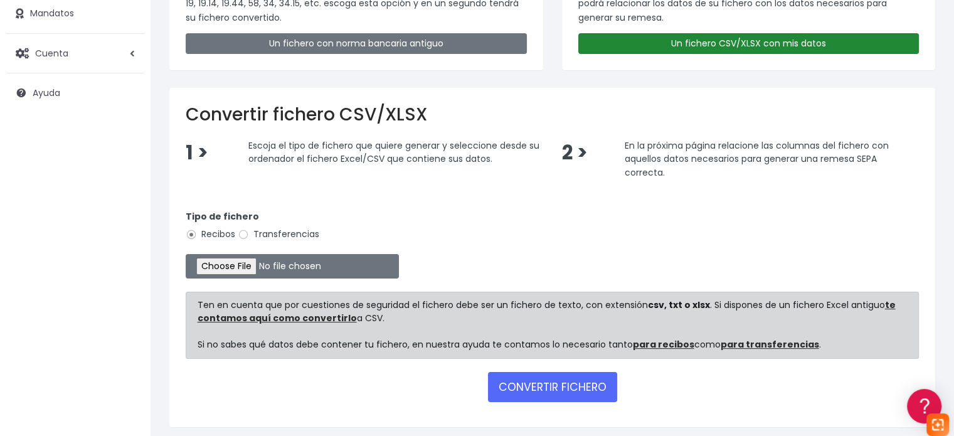
scroll to position [188, 0]
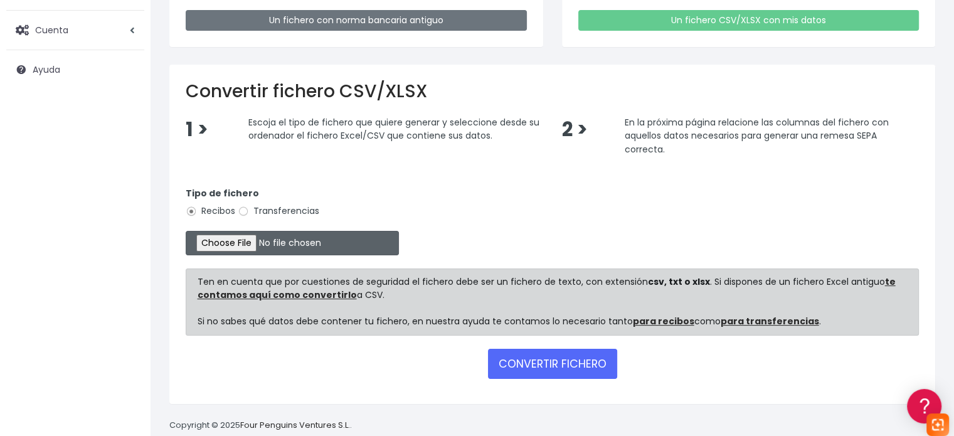
click at [276, 240] on input "file" at bounding box center [292, 243] width 213 height 24
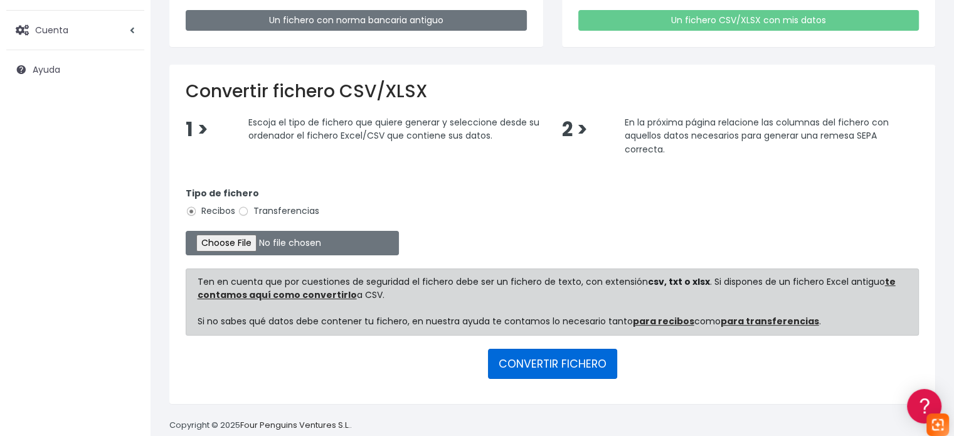
click at [593, 358] on button "CONVERTIR FICHERO" at bounding box center [552, 364] width 129 height 30
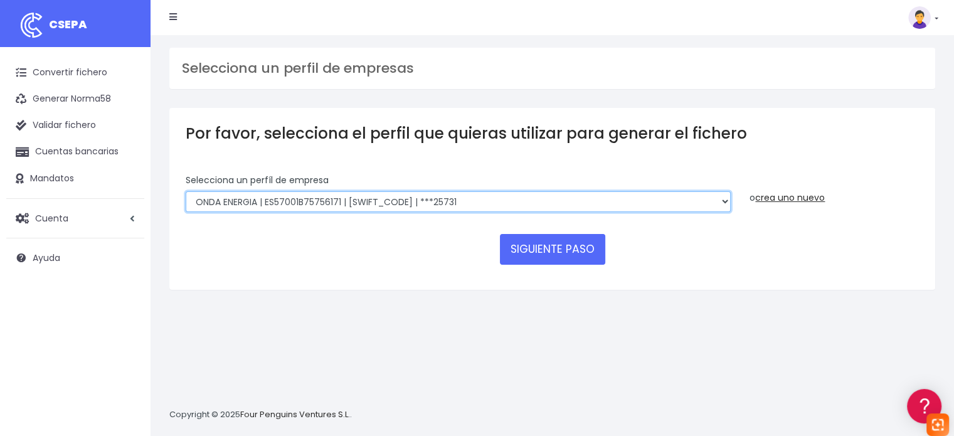
click at [464, 203] on select "ONDA ENERGIA | ES83001B56554553 | CCRIES2AXXX | ***23827 AICAVE | ES18001B19731…" at bounding box center [458, 201] width 545 height 21
click at [186, 191] on select "ONDA ENERGIA | ES83001B56554553 | CCRIES2AXXX | ***23827 AICAVE | ES18001B19731…" at bounding box center [458, 201] width 545 height 21
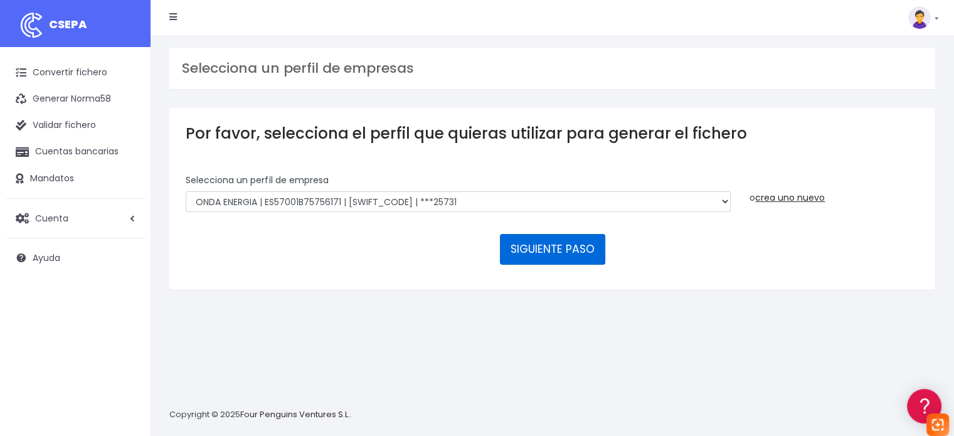
click at [529, 260] on button "SIGUIENTE PASO" at bounding box center [552, 249] width 105 height 30
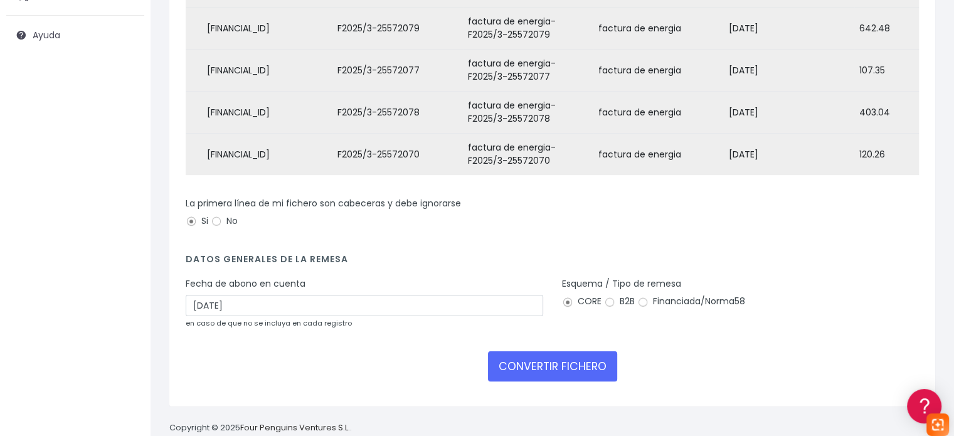
scroll to position [255, 0]
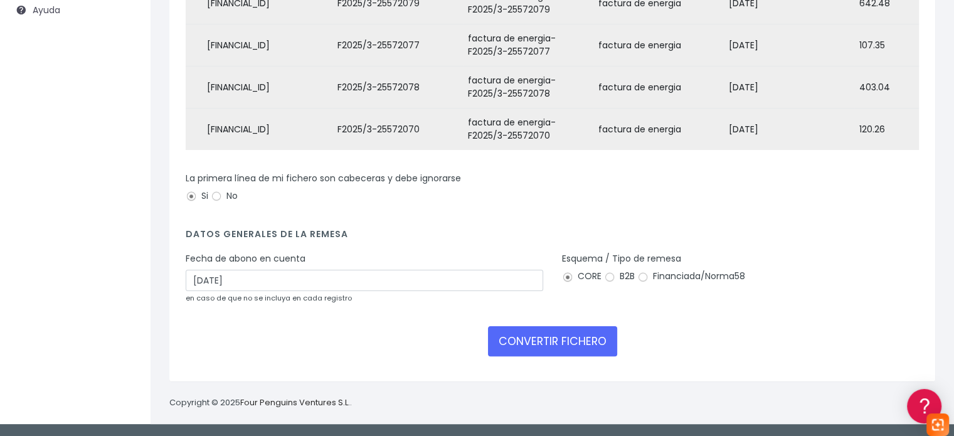
click at [401, 268] on div "Fecha de abono en cuenta 25/09/2025 en caso de que no se incluya en cada regist…" at bounding box center [364, 278] width 357 height 52
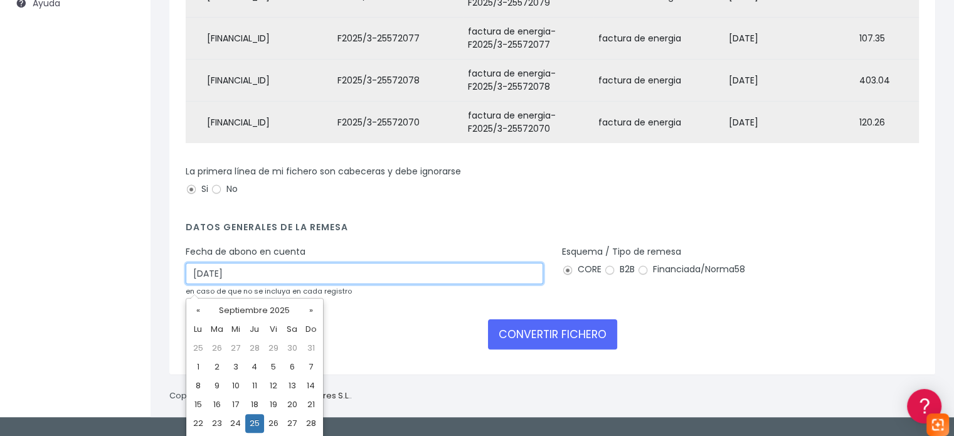
click at [420, 278] on input "[DATE]" at bounding box center [364, 273] width 357 height 21
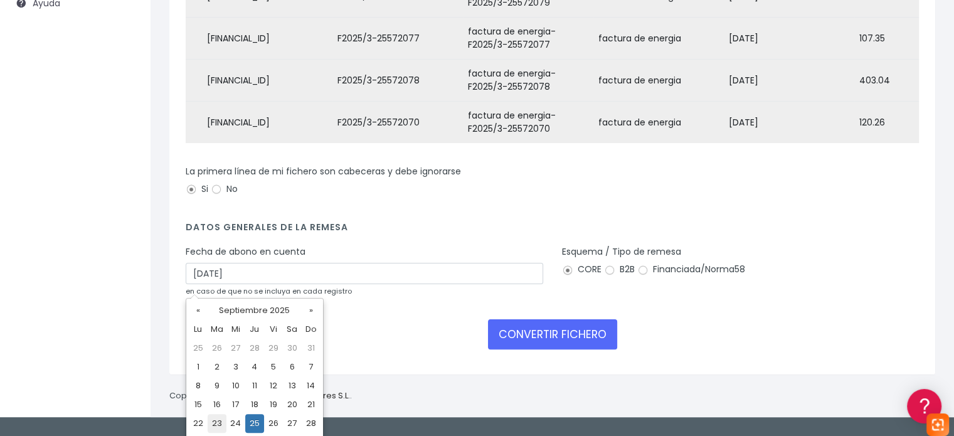
click at [221, 426] on td "23" at bounding box center [217, 423] width 19 height 19
type input "[DATE]"
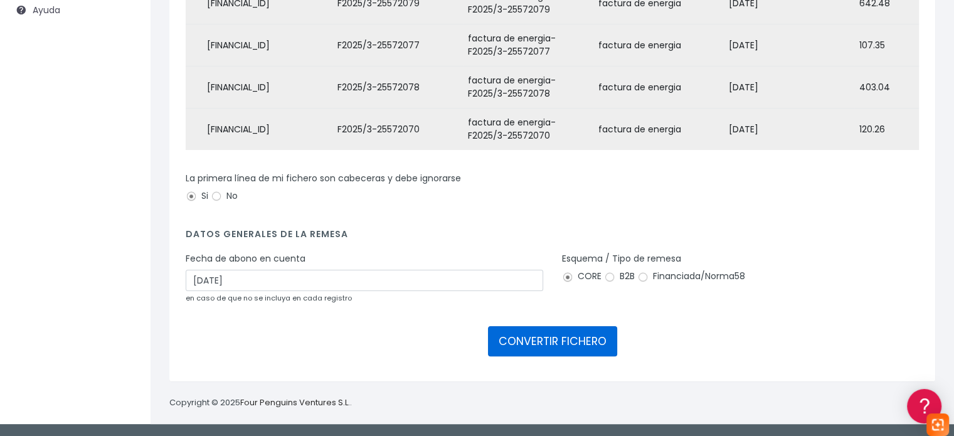
click at [594, 335] on button "CONVERTIR FICHERO" at bounding box center [552, 341] width 129 height 30
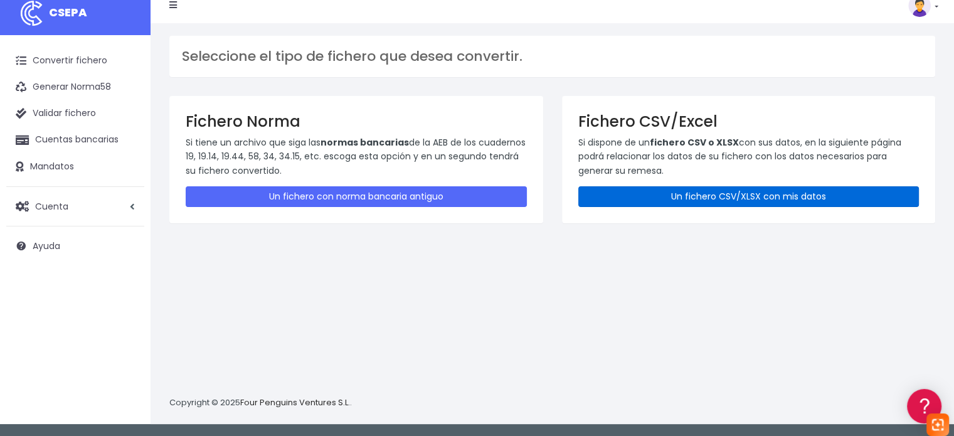
click at [755, 193] on link "Un fichero CSV/XLSX con mis datos" at bounding box center [748, 196] width 341 height 21
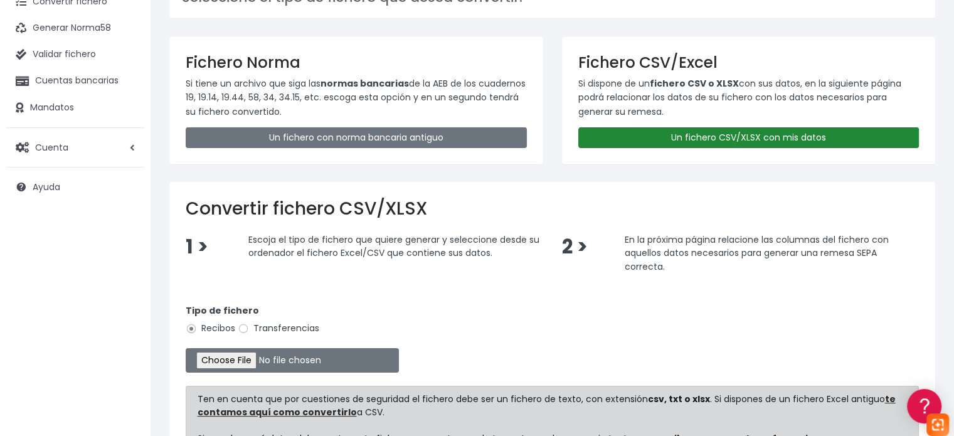
scroll to position [125, 0]
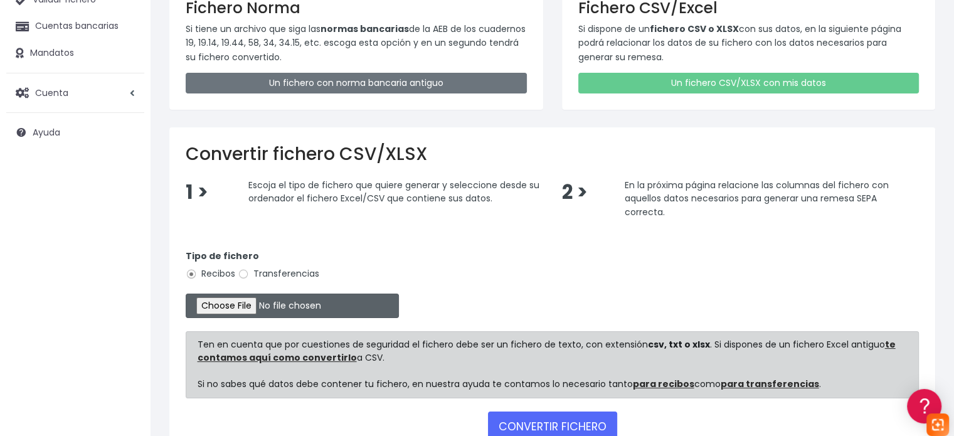
click at [273, 310] on input "file" at bounding box center [292, 306] width 213 height 24
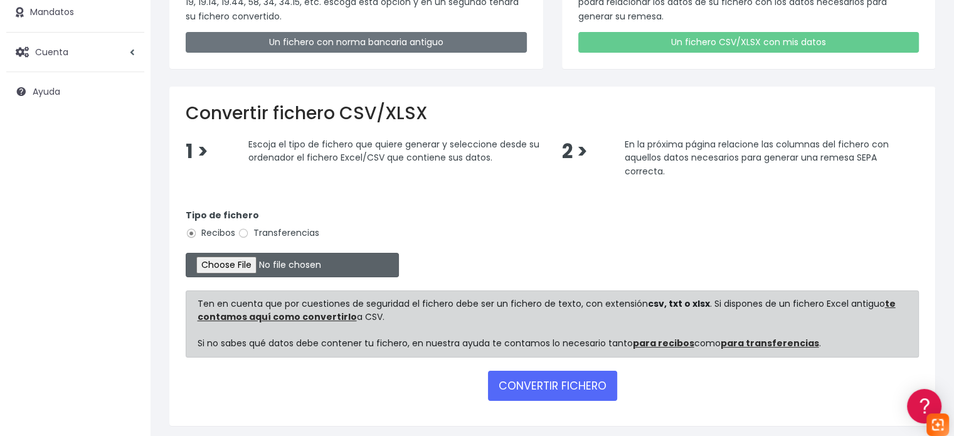
scroll to position [188, 0]
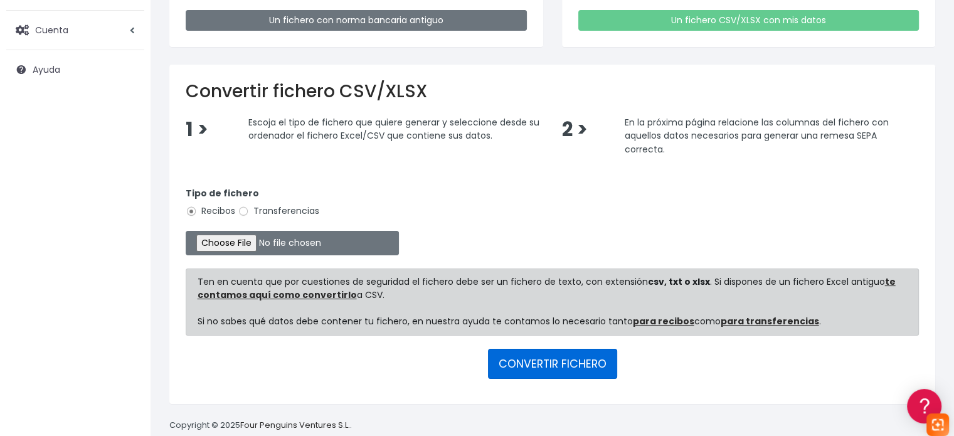
click at [567, 353] on button "CONVERTIR FICHERO" at bounding box center [552, 364] width 129 height 30
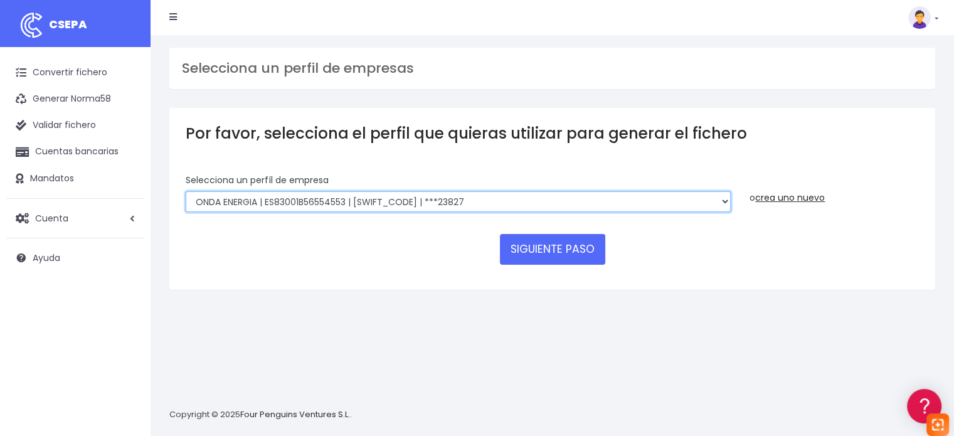
click at [549, 191] on select "ONDA ENERGIA | ES83001B56554553 | CCRIES2AXXX | ***23827 AICAVE | ES18001B19731…" at bounding box center [458, 201] width 545 height 21
select select "2848"
click at [186, 191] on select "ONDA ENERGIA | ES83001B56554553 | CCRIES2AXXX | ***23827 AICAVE | ES18001B19731…" at bounding box center [458, 201] width 545 height 21
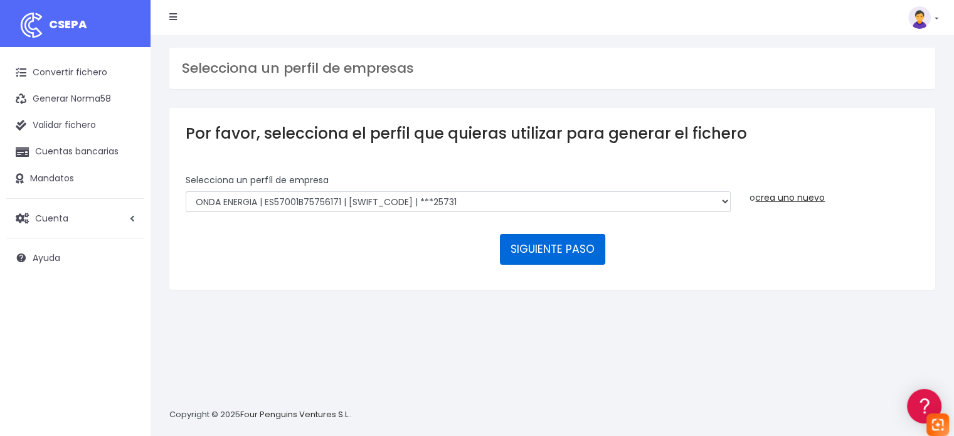
click at [517, 263] on button "SIGUIENTE PASO" at bounding box center [552, 249] width 105 height 30
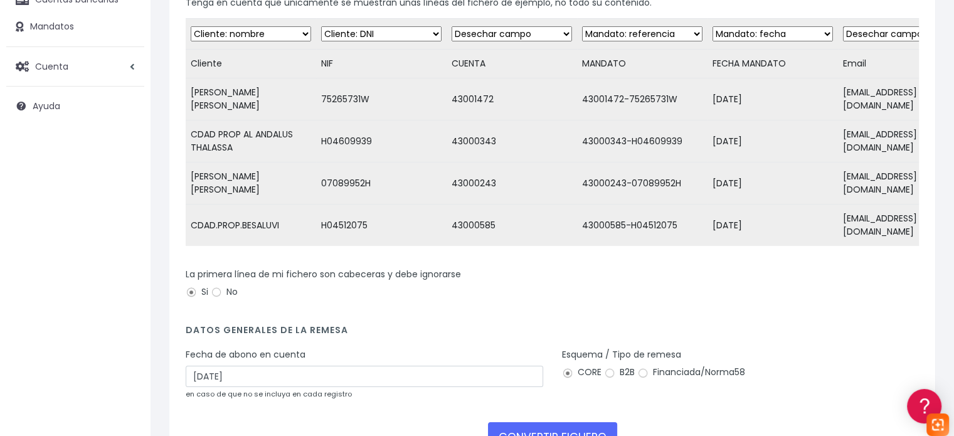
scroll to position [255, 0]
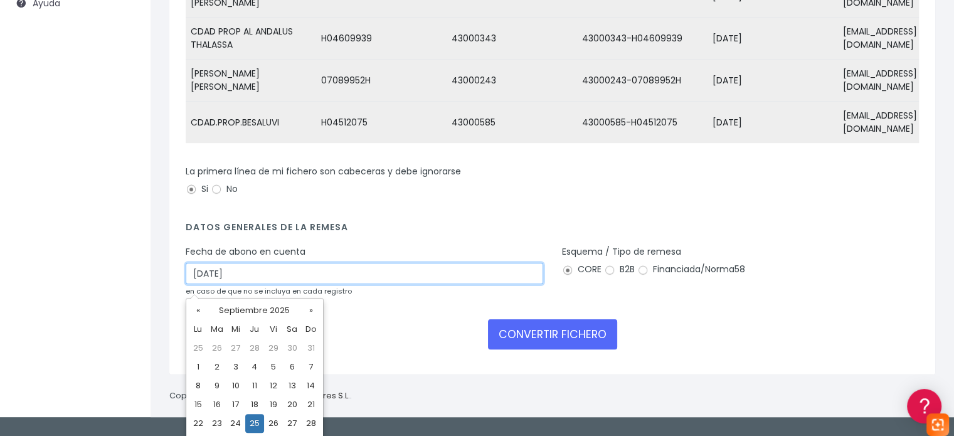
click at [450, 281] on input "25/09/2025" at bounding box center [364, 273] width 357 height 21
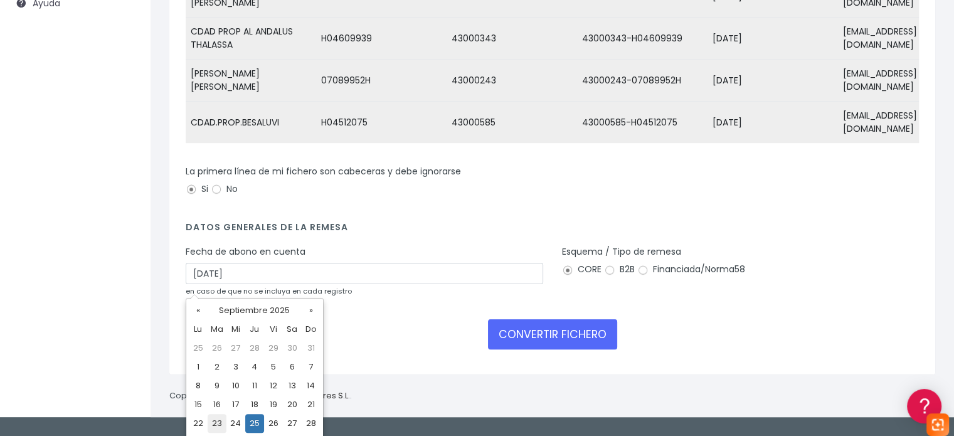
click at [220, 418] on td "23" at bounding box center [217, 423] width 19 height 19
type input "23/09/2025"
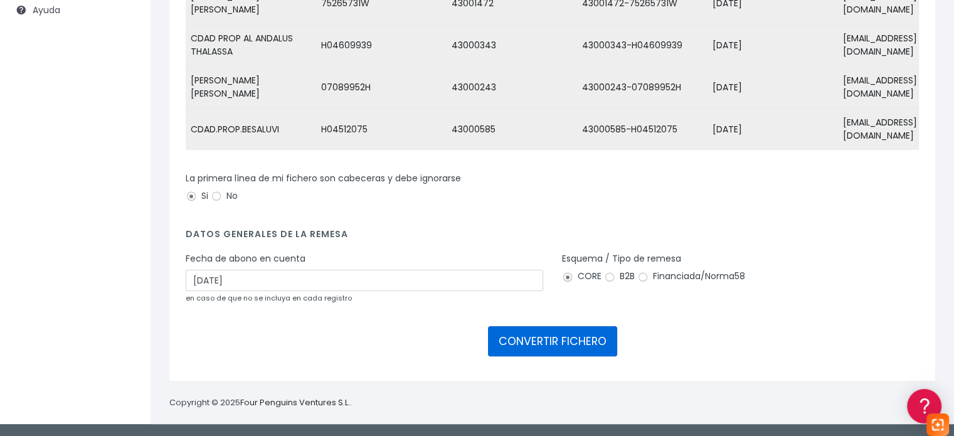
click at [567, 331] on button "CONVERTIR FICHERO" at bounding box center [552, 341] width 129 height 30
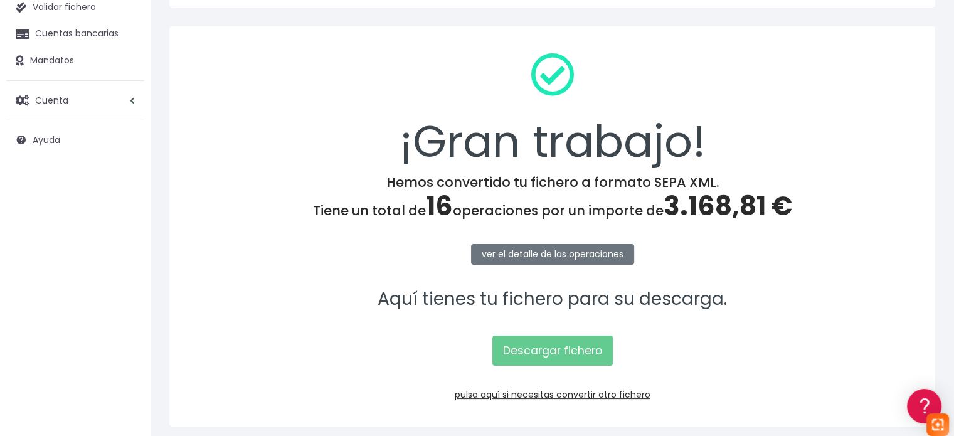
scroll to position [125, 0]
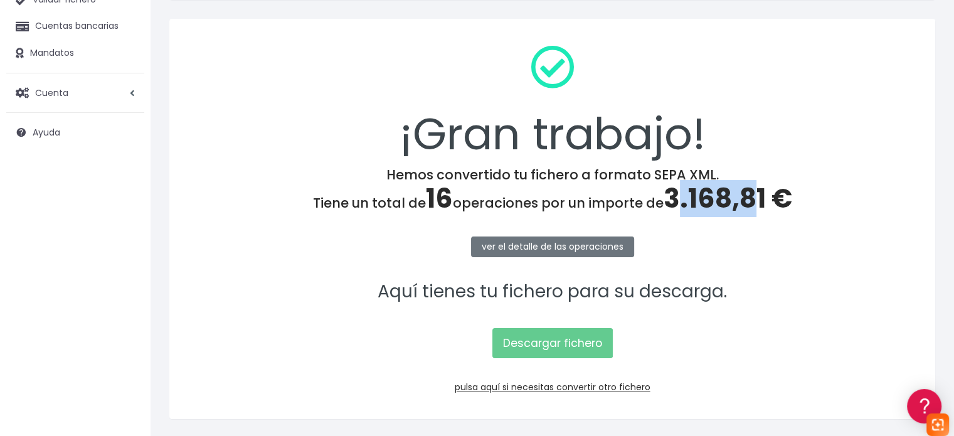
drag, startPoint x: 674, startPoint y: 201, endPoint x: 755, endPoint y: 221, distance: 83.2
click at [755, 221] on div "¡Gran trabajo! Hemos convertido tu fichero a formato SEPA XML. Tiene un total d…" at bounding box center [552, 219] width 766 height 400
click at [692, 195] on span "3.168,81 €" at bounding box center [728, 198] width 129 height 37
drag, startPoint x: 668, startPoint y: 199, endPoint x: 788, endPoint y: 211, distance: 120.9
click at [788, 211] on span "3.168,81 €" at bounding box center [728, 198] width 129 height 37
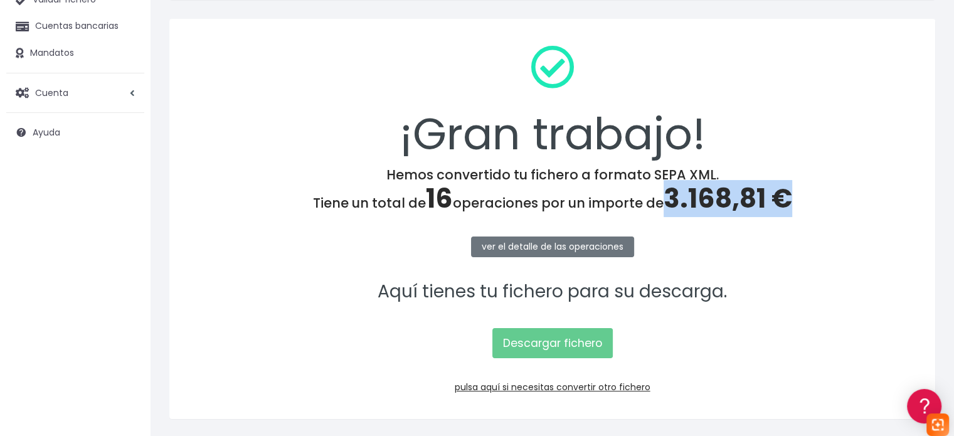
copy span "3.168,81 €"
click at [542, 339] on link "Descargar fichero" at bounding box center [552, 343] width 120 height 30
